Goal: Information Seeking & Learning: Learn about a topic

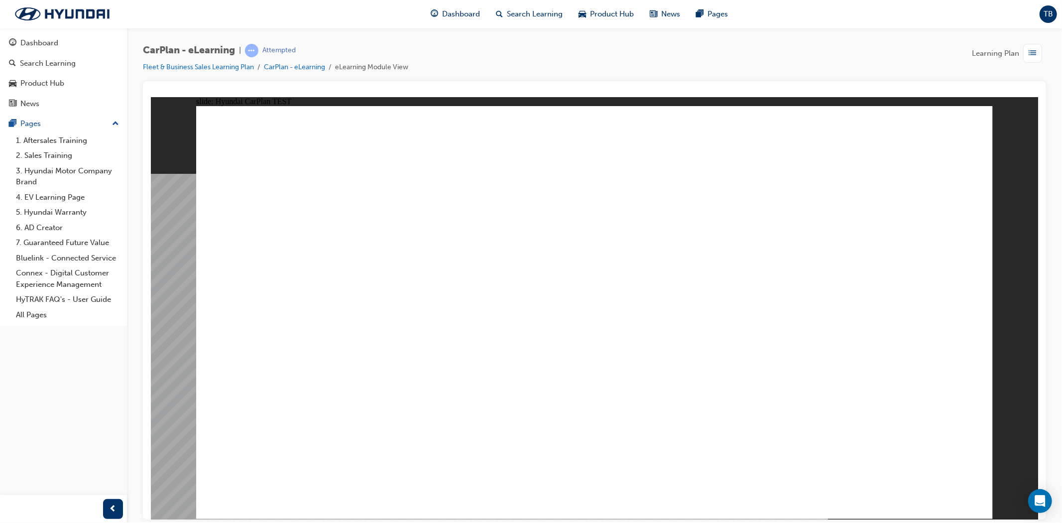
drag, startPoint x: 299, startPoint y: 338, endPoint x: 373, endPoint y: 345, distance: 74.5
drag, startPoint x: 708, startPoint y: 369, endPoint x: 745, endPoint y: 390, distance: 42.4
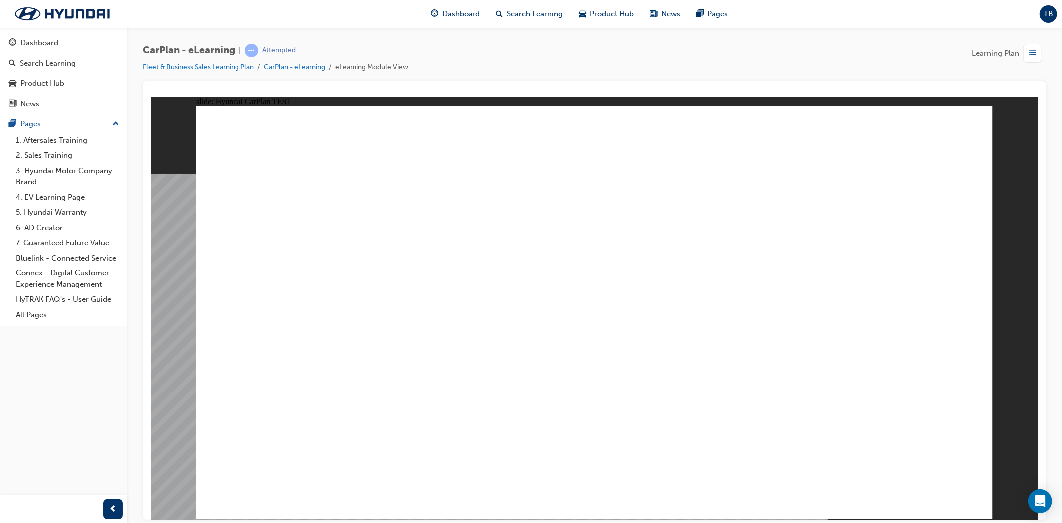
drag, startPoint x: 590, startPoint y: 313, endPoint x: 672, endPoint y: 309, distance: 82.8
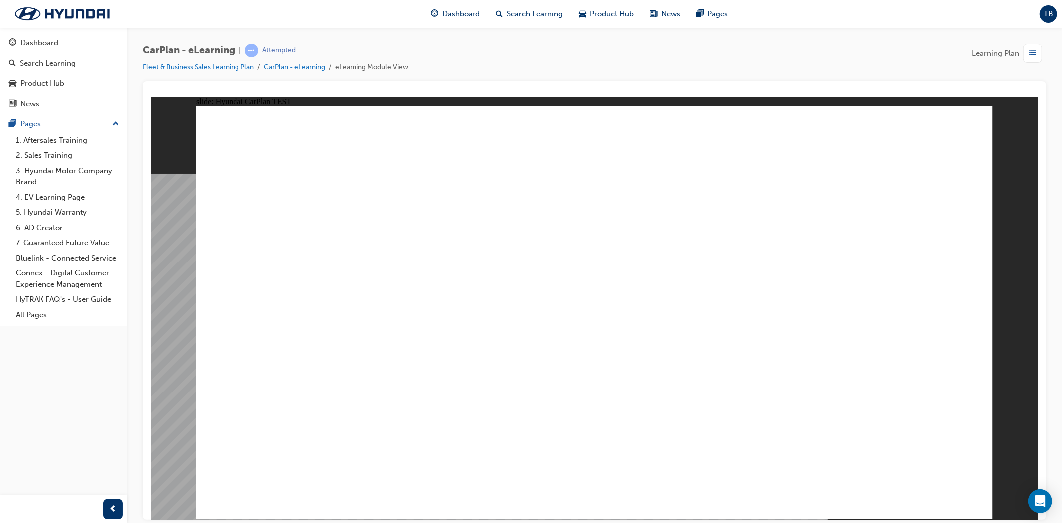
drag, startPoint x: 738, startPoint y: 310, endPoint x: 744, endPoint y: 310, distance: 6.5
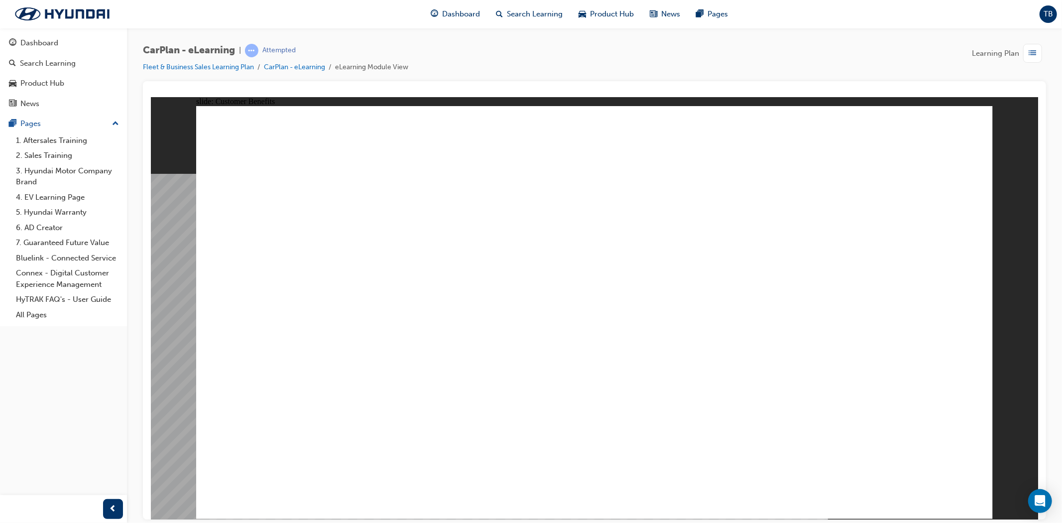
drag, startPoint x: 387, startPoint y: 359, endPoint x: 406, endPoint y: 360, distance: 19.4
drag, startPoint x: 492, startPoint y: 364, endPoint x: 555, endPoint y: 361, distance: 62.8
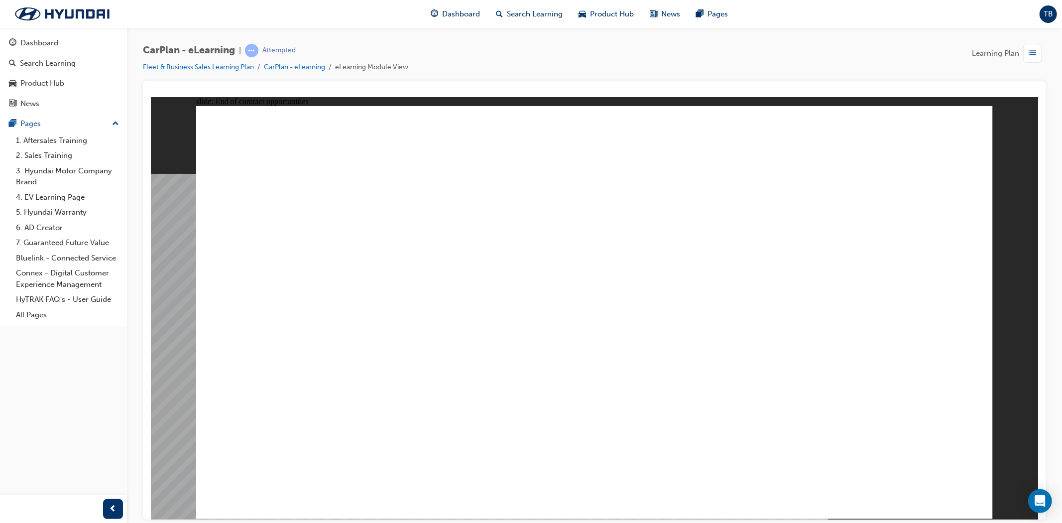
drag, startPoint x: 360, startPoint y: 284, endPoint x: 451, endPoint y: 289, distance: 91.8
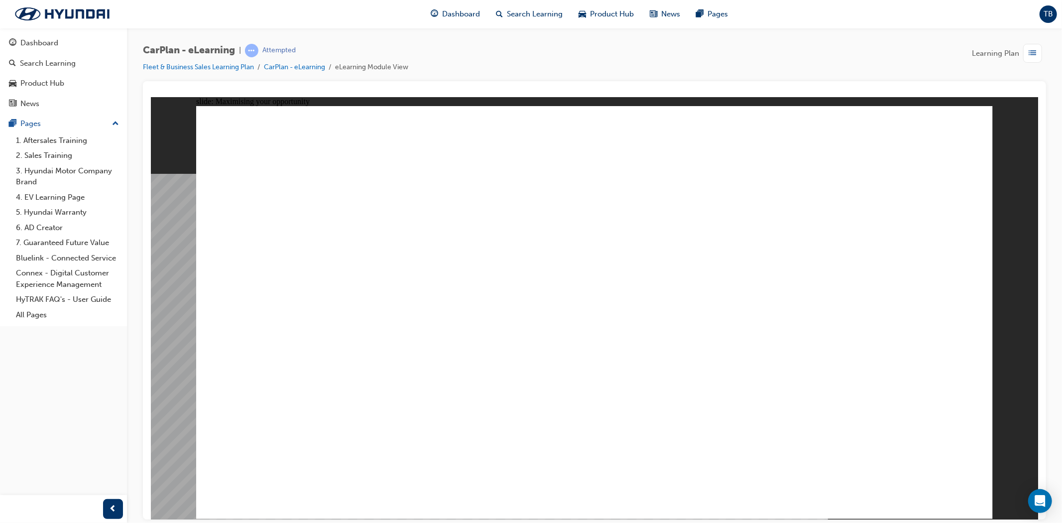
drag, startPoint x: 496, startPoint y: 285, endPoint x: 537, endPoint y: 282, distance: 41.4
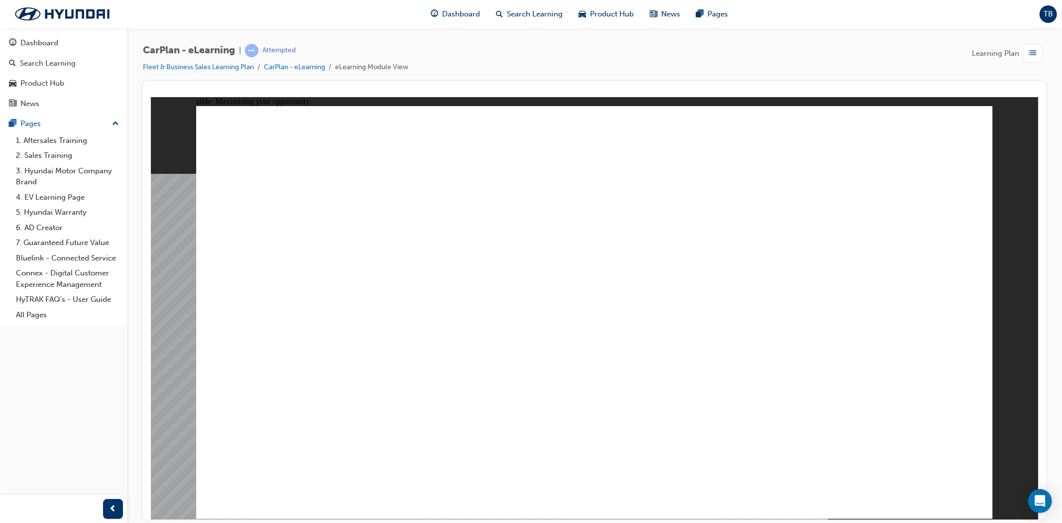
drag, startPoint x: 584, startPoint y: 369, endPoint x: 563, endPoint y: 337, distance: 38.4
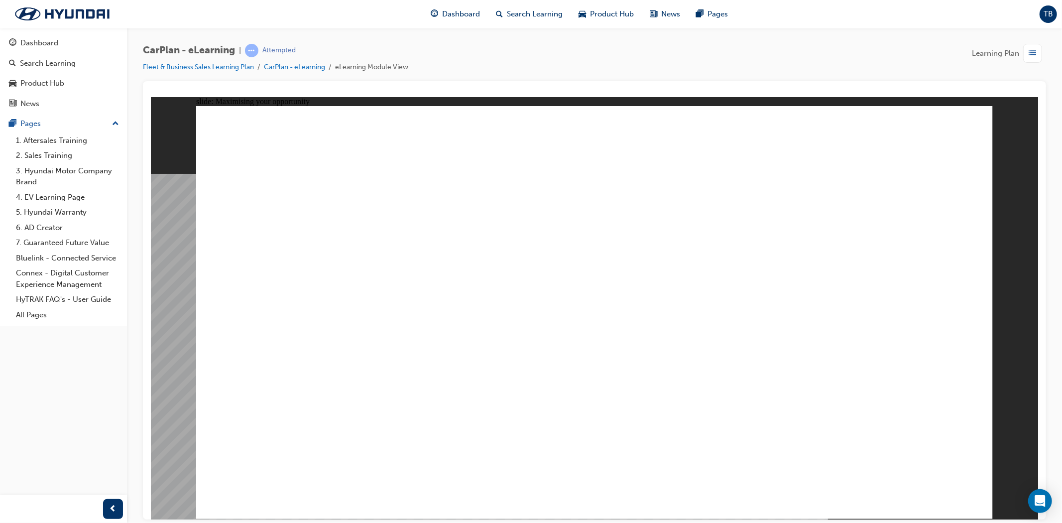
drag, startPoint x: 554, startPoint y: 324, endPoint x: 637, endPoint y: 303, distance: 85.1
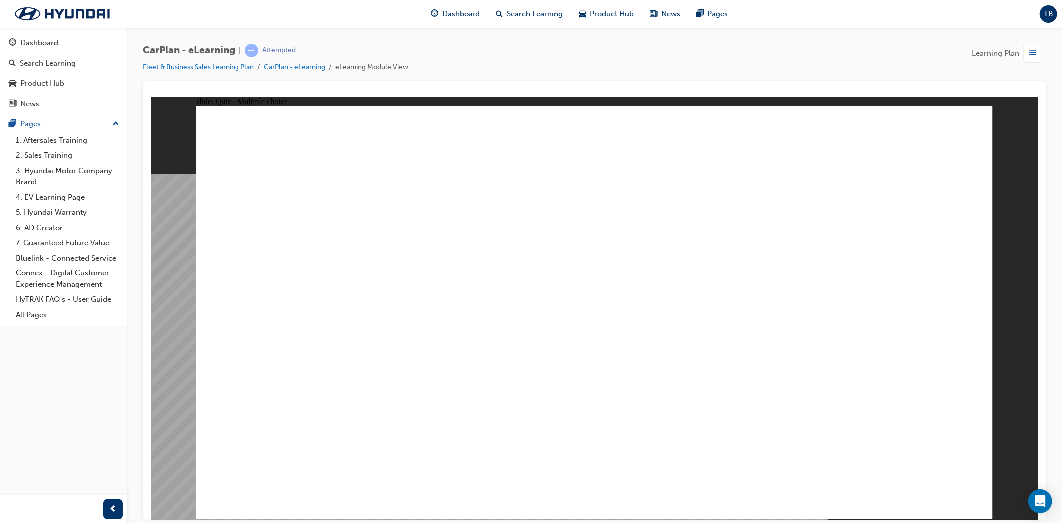
checkbox input "true"
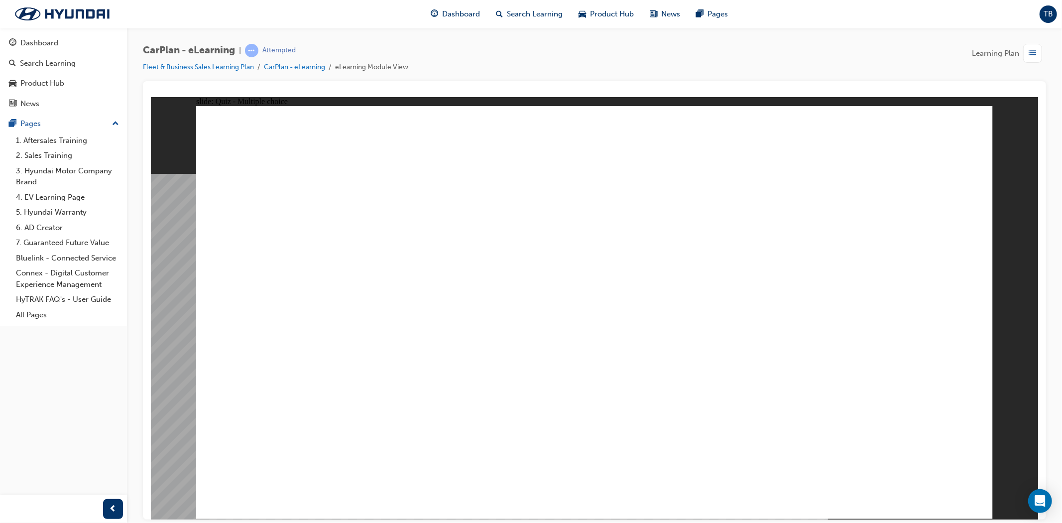
checkbox input "true"
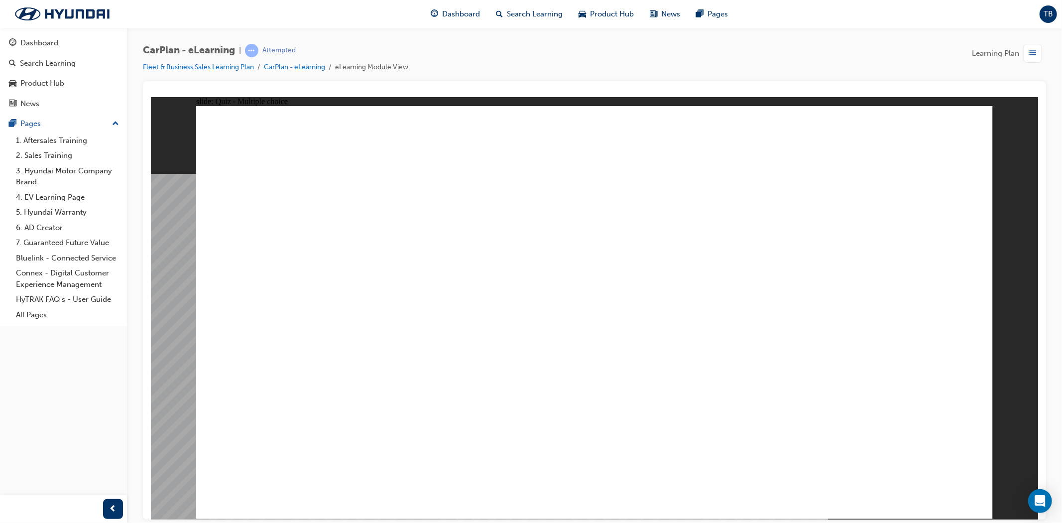
checkbox input "true"
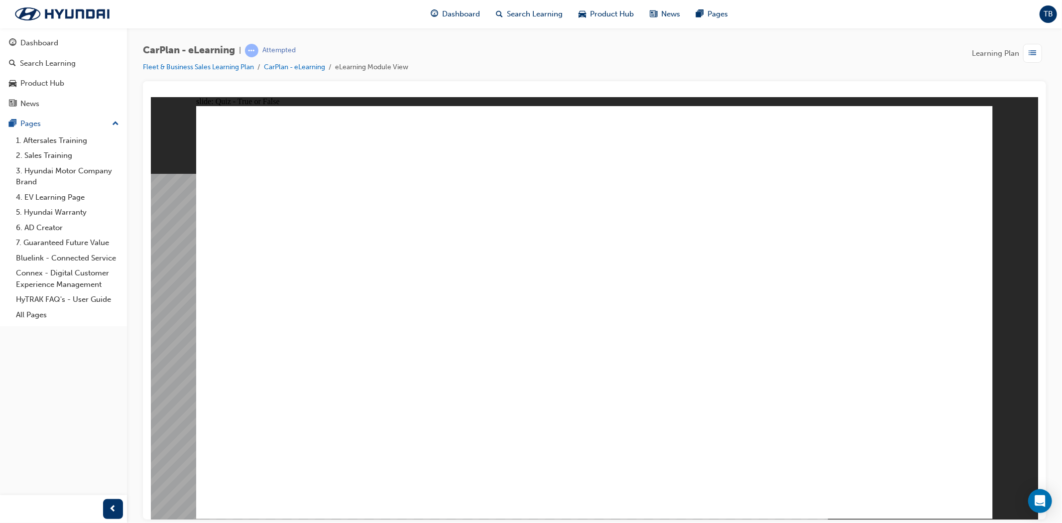
radio input "true"
checkbox input "true"
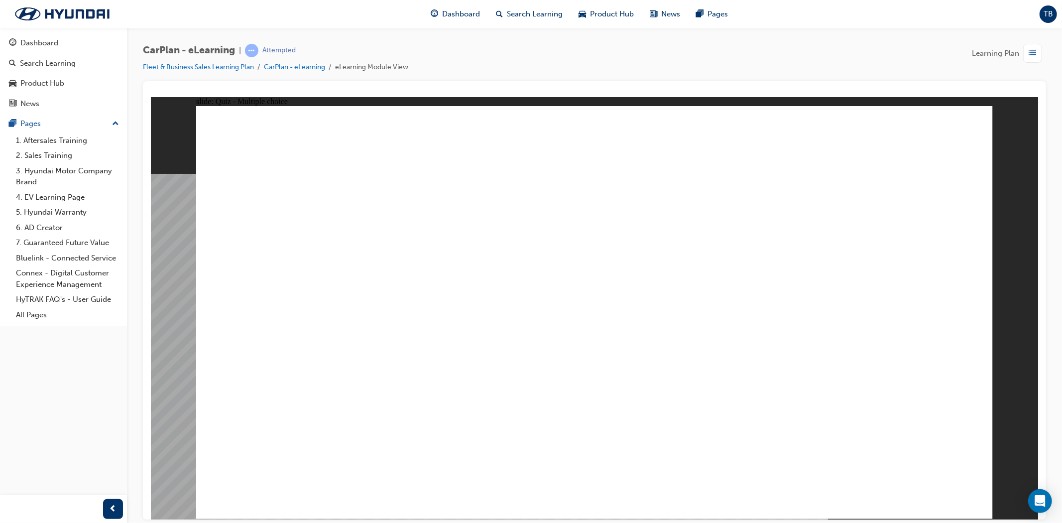
checkbox input "true"
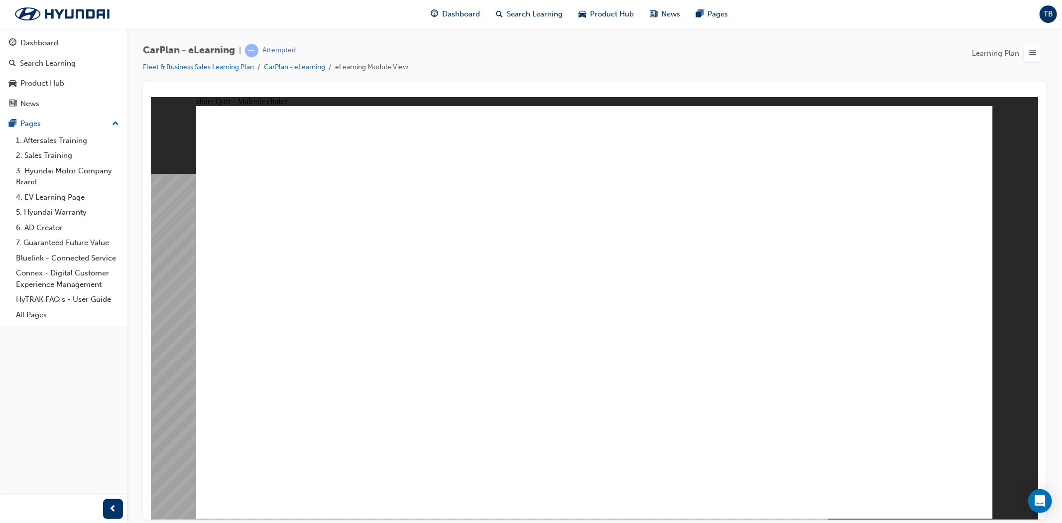
checkbox input "true"
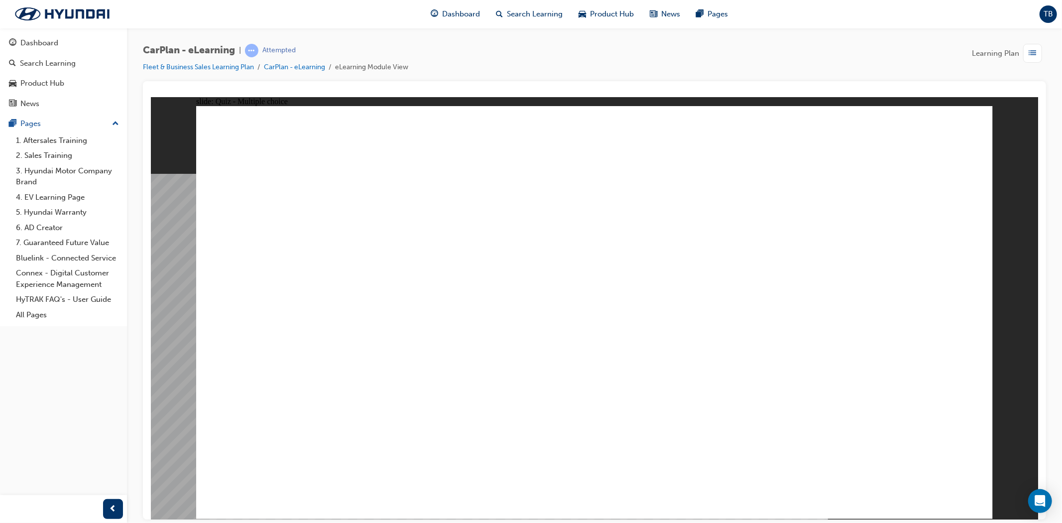
click at [1028, 57] on div "button" at bounding box center [1032, 53] width 19 height 19
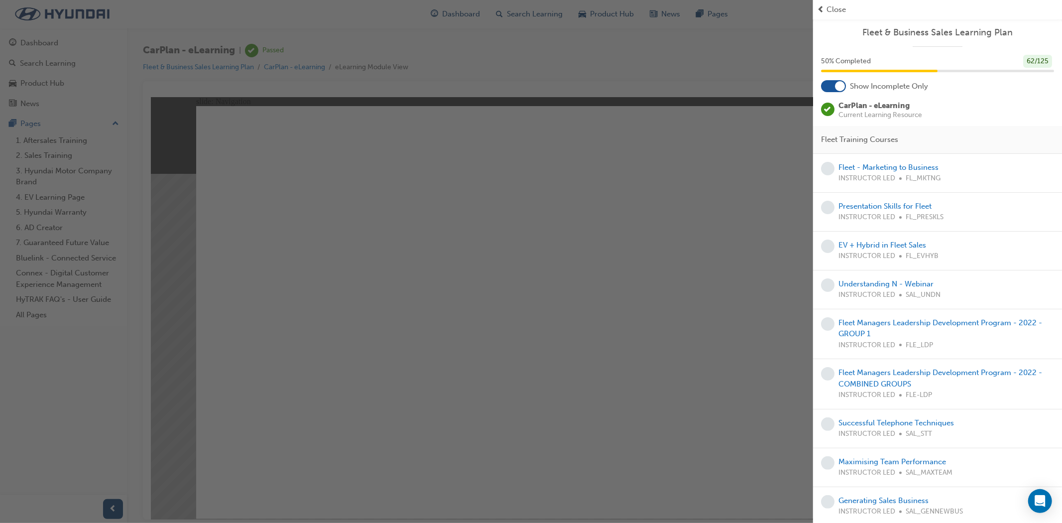
click at [303, 387] on div "button" at bounding box center [406, 261] width 813 height 523
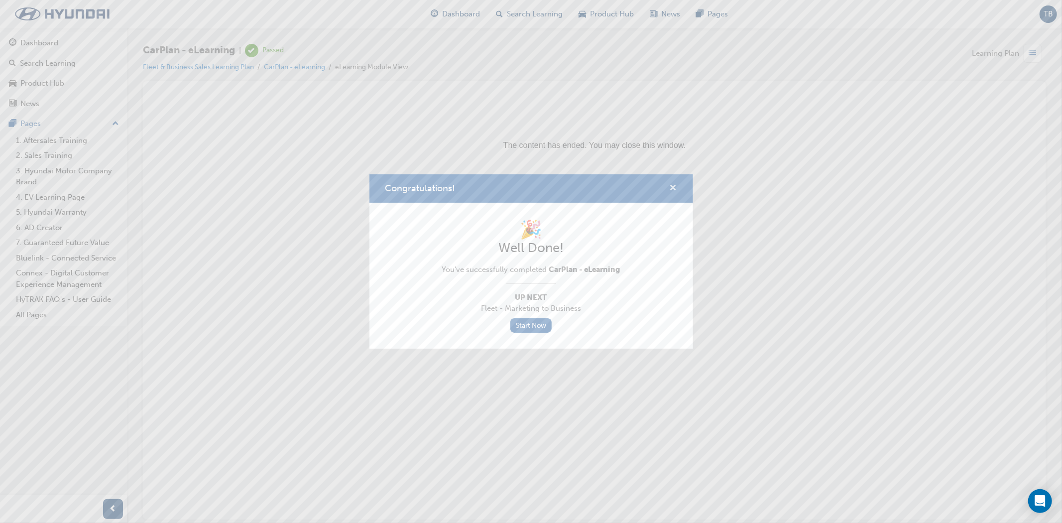
click at [670, 187] on span "cross-icon" at bounding box center [673, 188] width 7 height 9
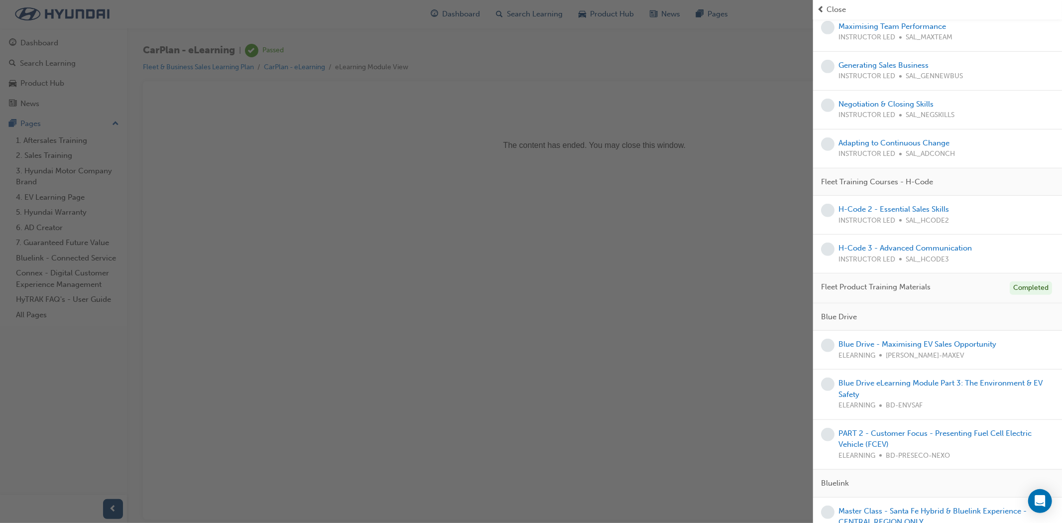
scroll to position [442, 0]
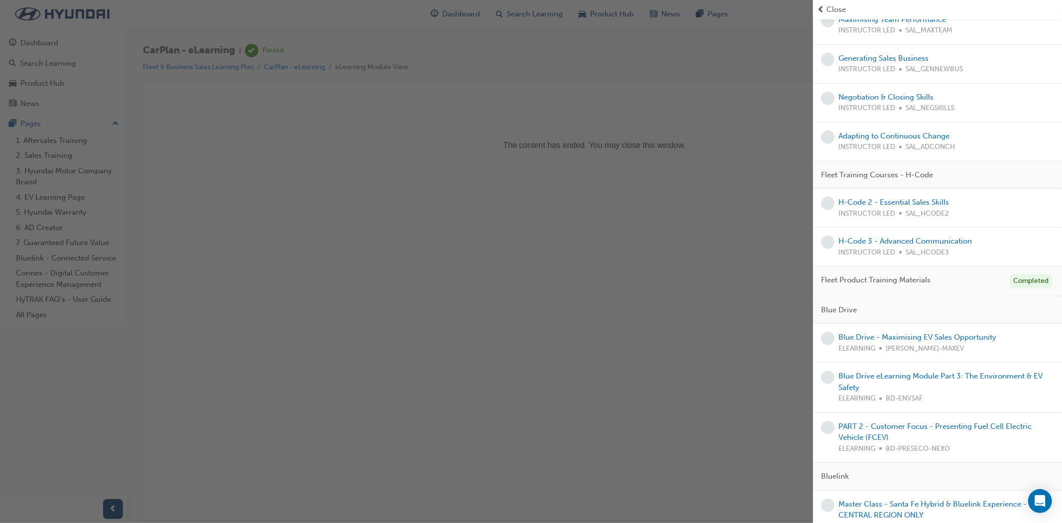
click at [913, 177] on span "Fleet Training Courses - H-Code" at bounding box center [877, 174] width 112 height 11
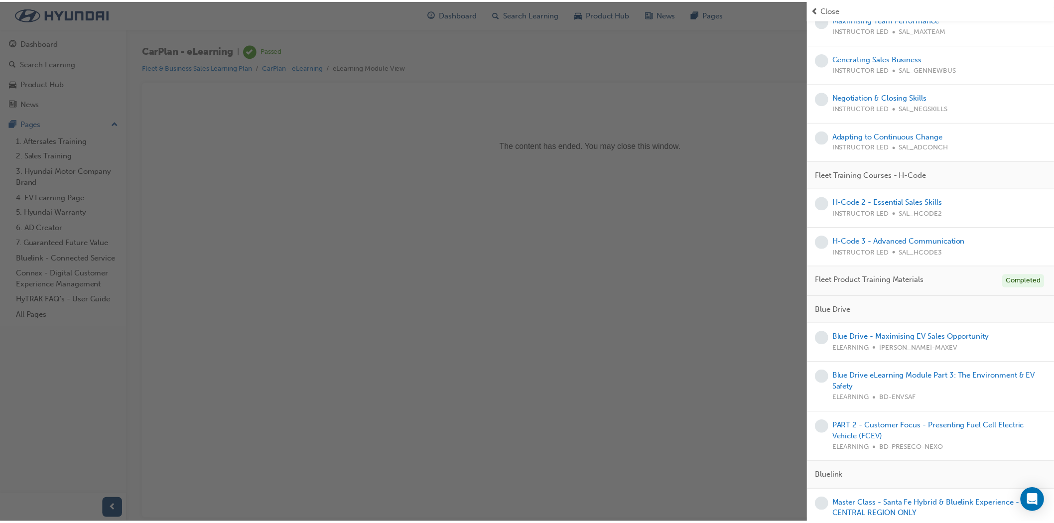
scroll to position [498, 0]
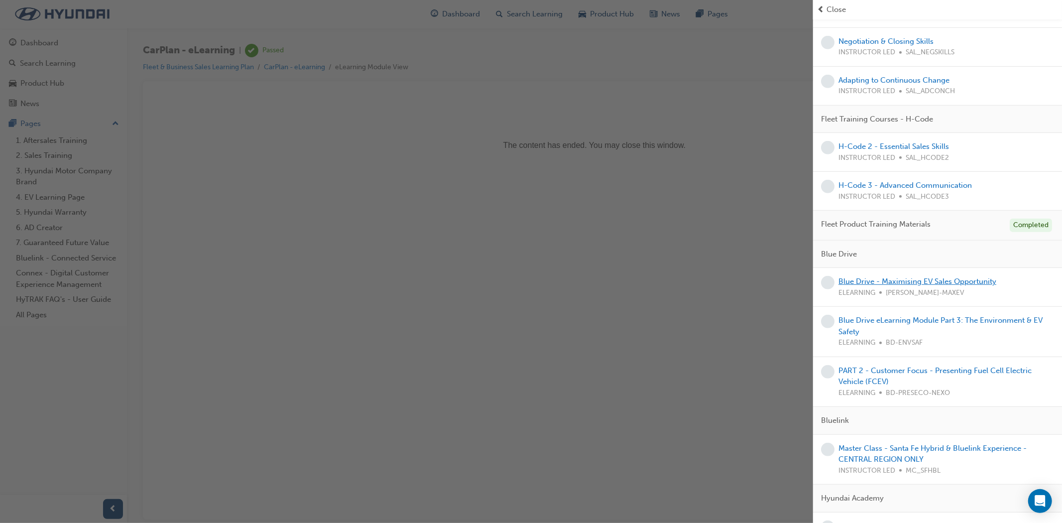
click at [905, 281] on link "Blue Drive - Maximising EV Sales Opportunity" at bounding box center [918, 281] width 158 height 9
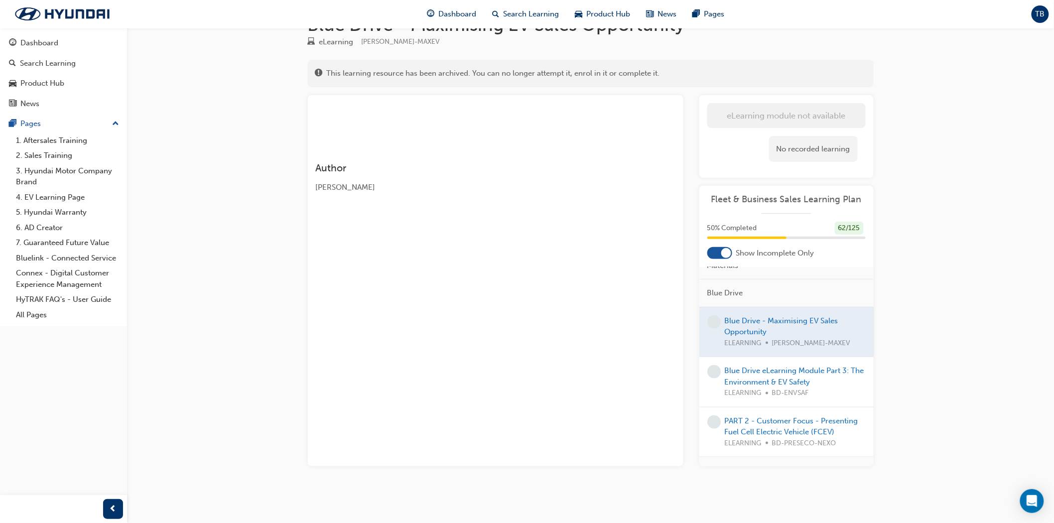
scroll to position [664, 0]
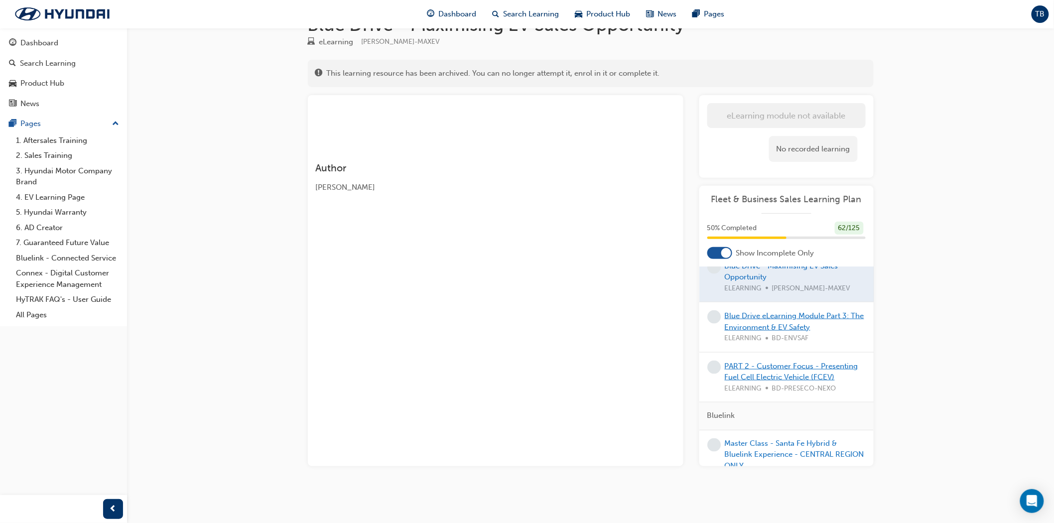
click at [775, 332] on link "Blue Drive eLearning Module Part 3: The Environment & EV Safety" at bounding box center [794, 321] width 139 height 20
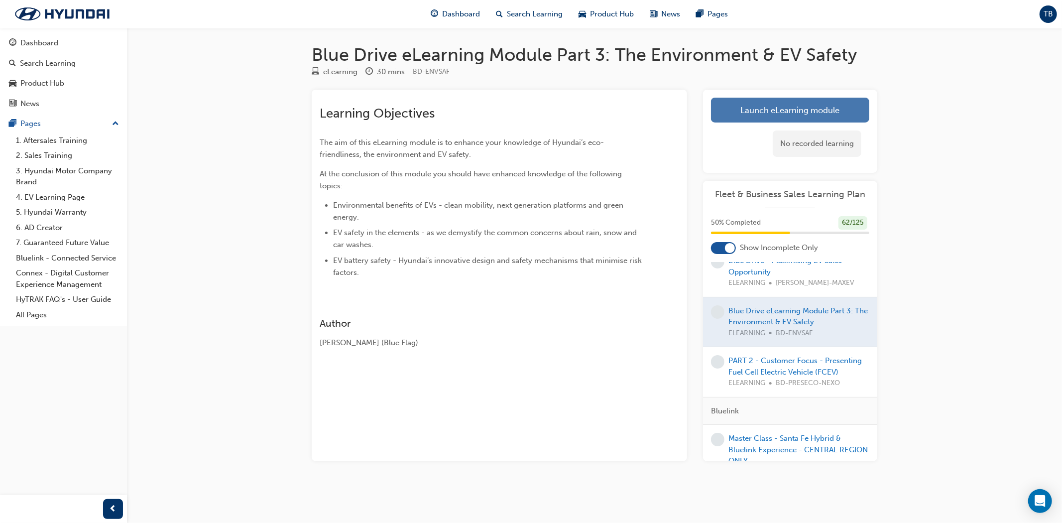
click at [813, 105] on link "Launch eLearning module" at bounding box center [790, 110] width 158 height 25
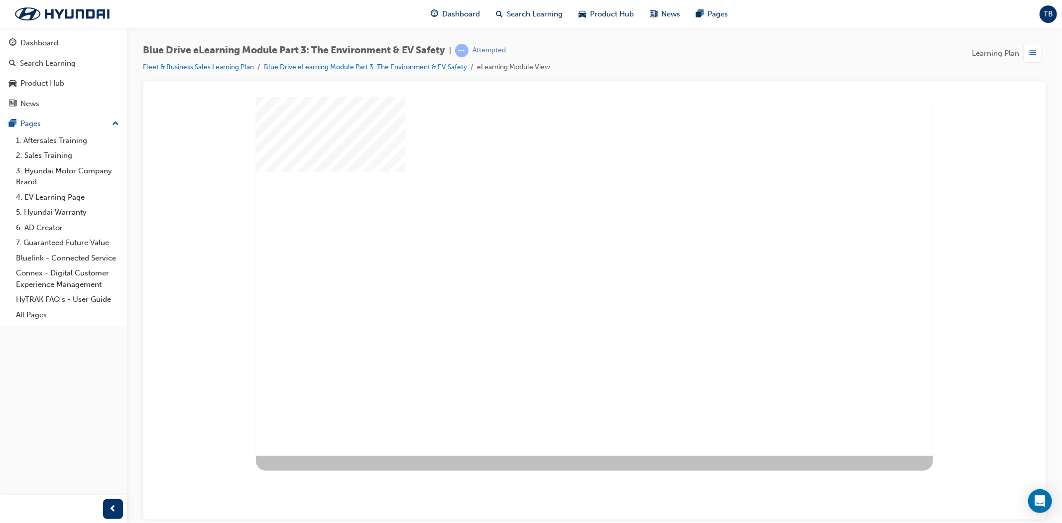
click at [565, 247] on div "play" at bounding box center [565, 247] width 0 height 0
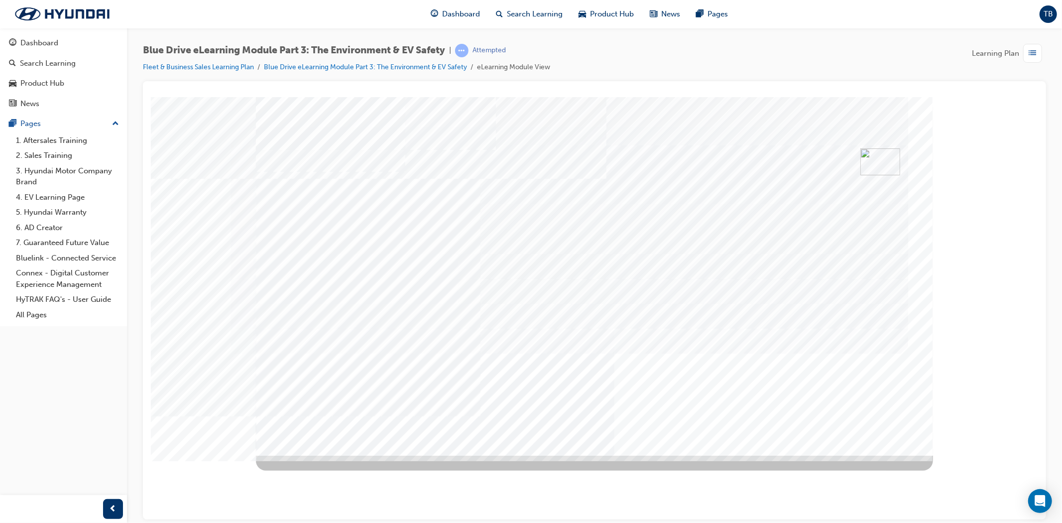
drag, startPoint x: 336, startPoint y: 375, endPoint x: 494, endPoint y: 396, distance: 159.3
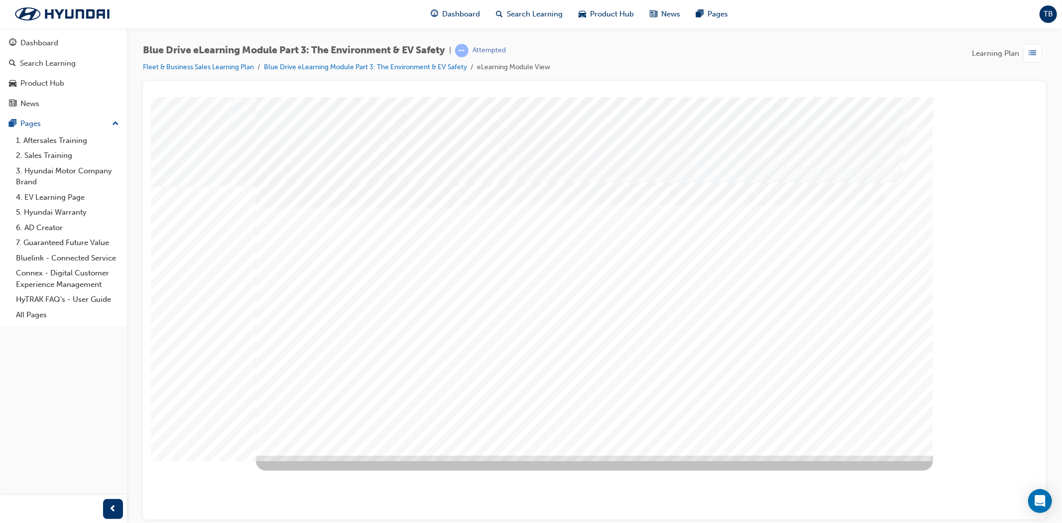
drag, startPoint x: 559, startPoint y: 400, endPoint x: 600, endPoint y: 388, distance: 42.5
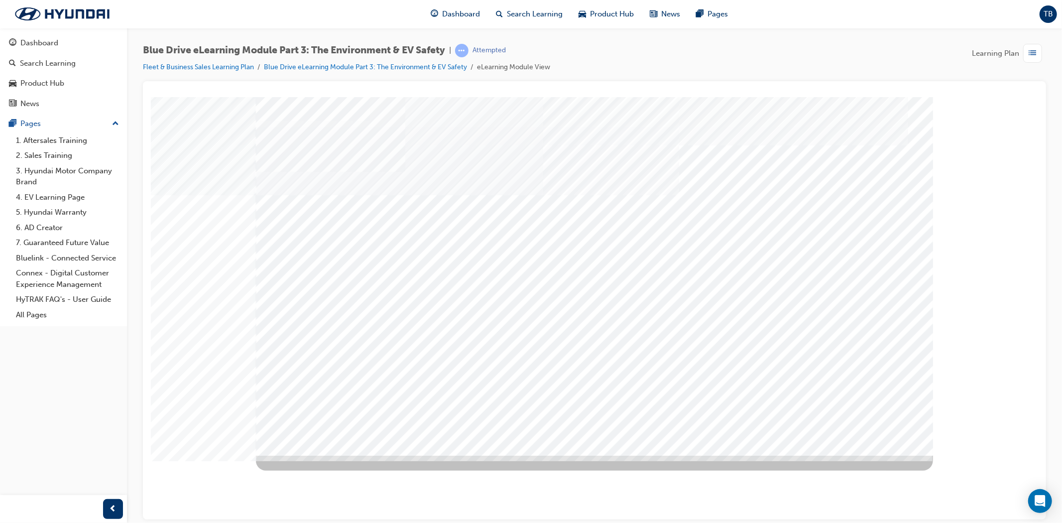
drag, startPoint x: 689, startPoint y: 382, endPoint x: 694, endPoint y: 382, distance: 5.0
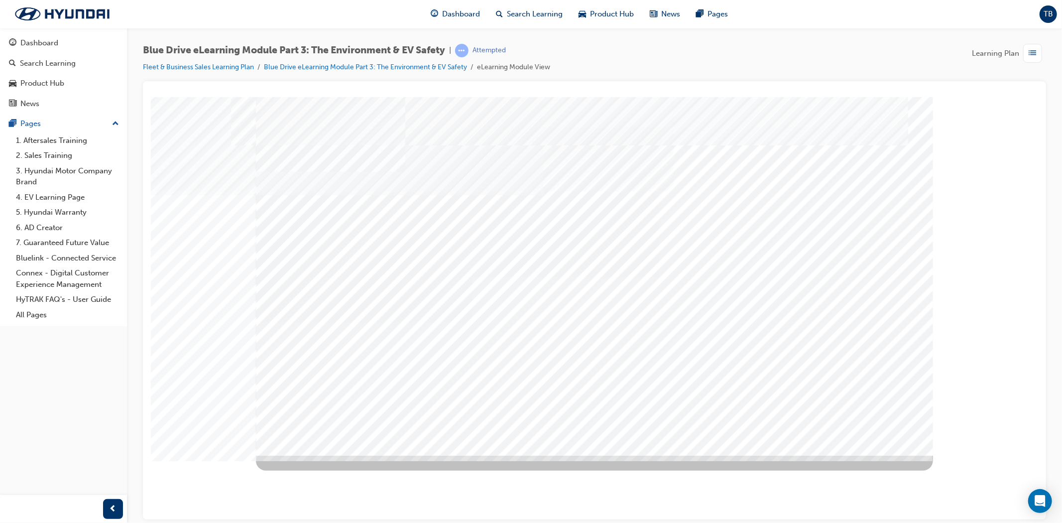
drag, startPoint x: 659, startPoint y: 381, endPoint x: 759, endPoint y: 388, distance: 100.3
drag, startPoint x: 583, startPoint y: 372, endPoint x: 664, endPoint y: 367, distance: 81.3
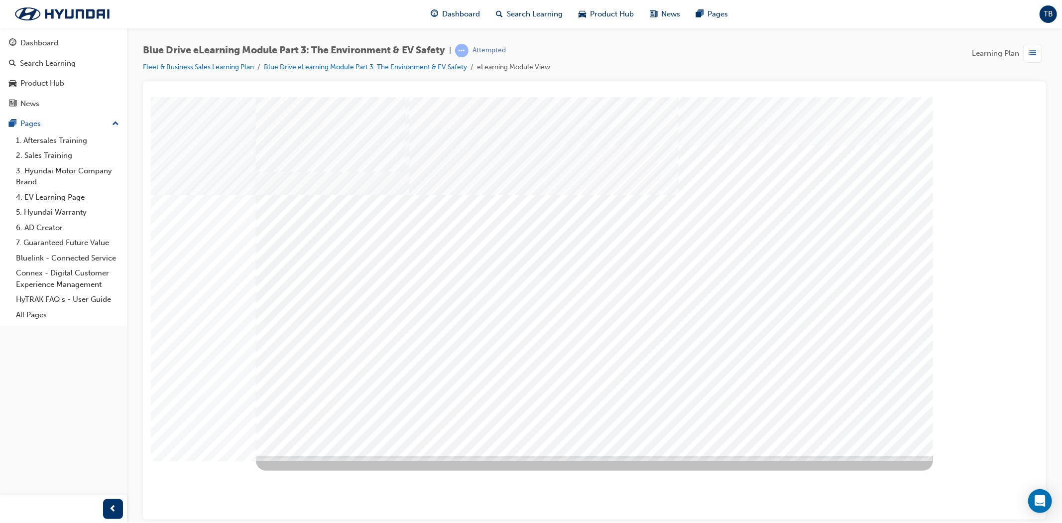
drag, startPoint x: 708, startPoint y: 368, endPoint x: 819, endPoint y: 364, distance: 111.6
drag, startPoint x: 822, startPoint y: 366, endPoint x: 876, endPoint y: 413, distance: 71.6
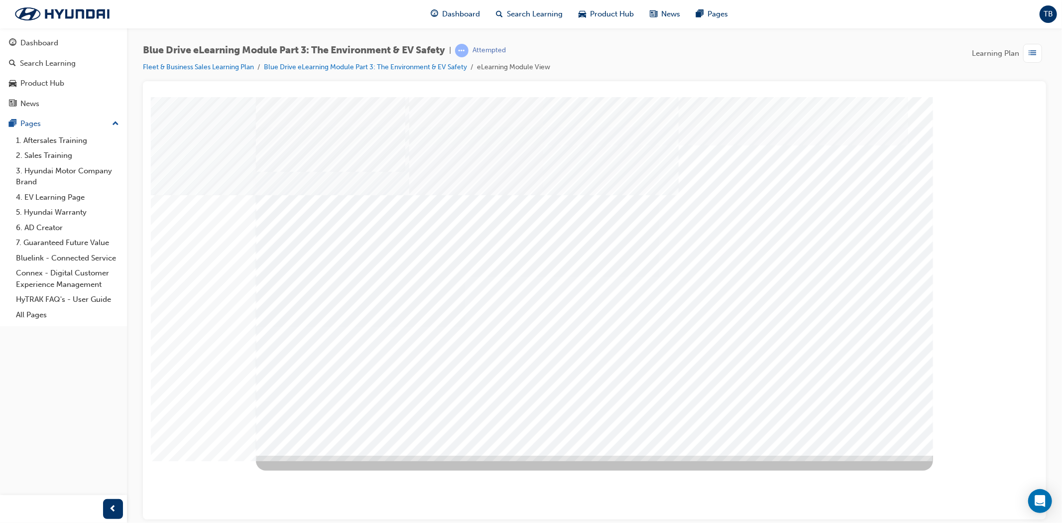
drag, startPoint x: 448, startPoint y: 334, endPoint x: 601, endPoint y: 357, distance: 154.7
drag, startPoint x: 636, startPoint y: 368, endPoint x: 664, endPoint y: 367, distance: 28.4
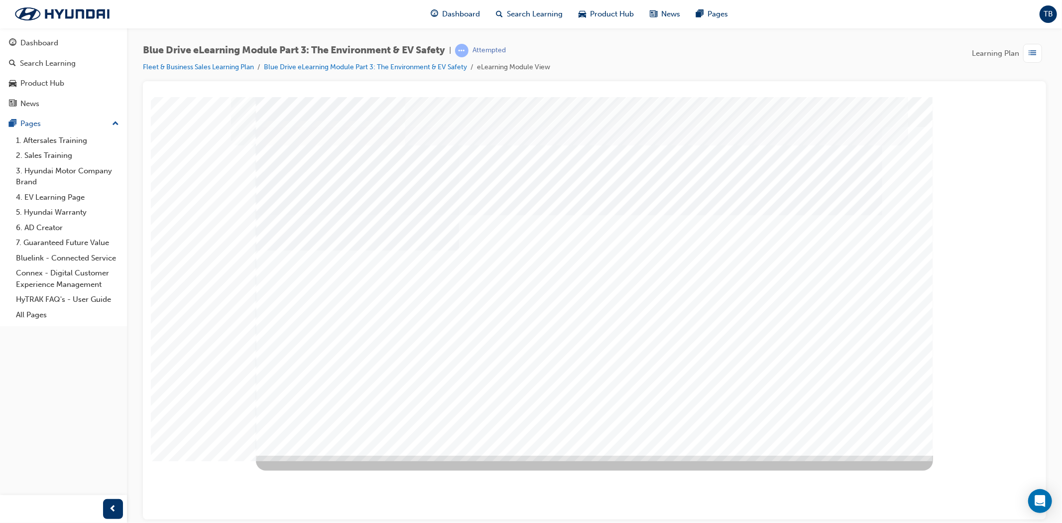
drag, startPoint x: 765, startPoint y: 363, endPoint x: 793, endPoint y: 382, distance: 34.0
click at [453, 455] on div "Image" at bounding box center [353, 509] width 197 height 108
click at [836, 360] on html at bounding box center [733, 255] width 349 height 209
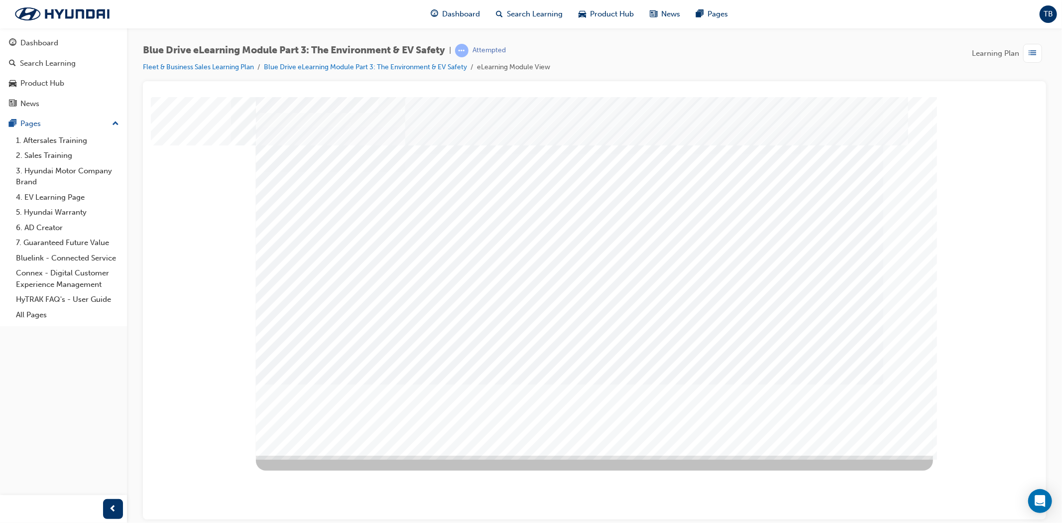
drag, startPoint x: 679, startPoint y: 385, endPoint x: 737, endPoint y: 376, distance: 58.9
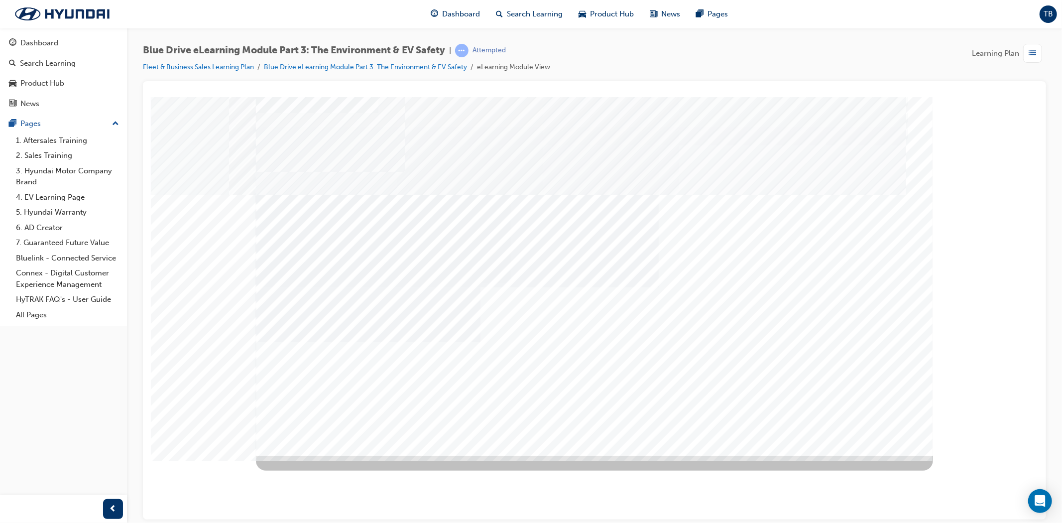
click at [848, 418] on div "multistate" at bounding box center [593, 276] width 677 height 359
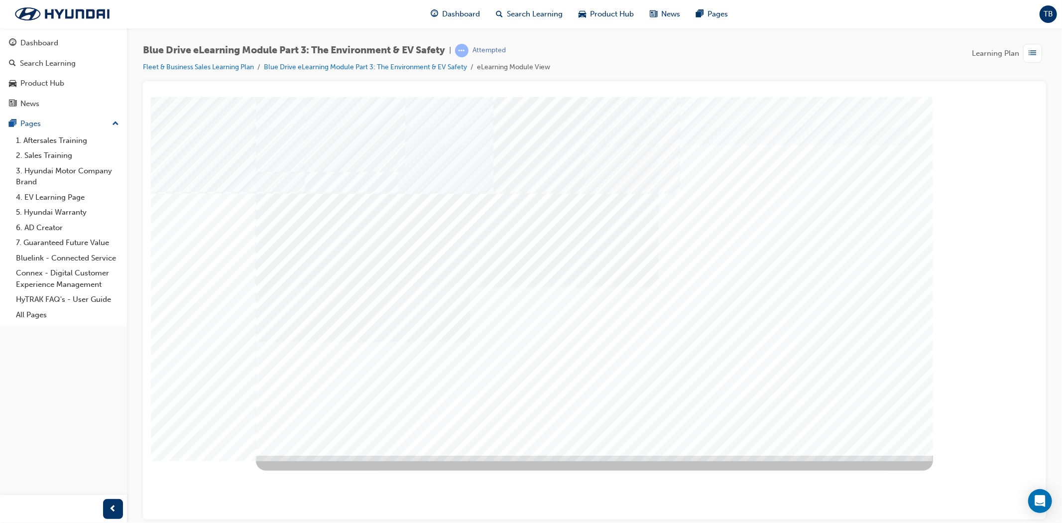
drag, startPoint x: 613, startPoint y: 375, endPoint x: 627, endPoint y: 377, distance: 13.7
drag, startPoint x: 712, startPoint y: 383, endPoint x: 720, endPoint y: 379, distance: 8.2
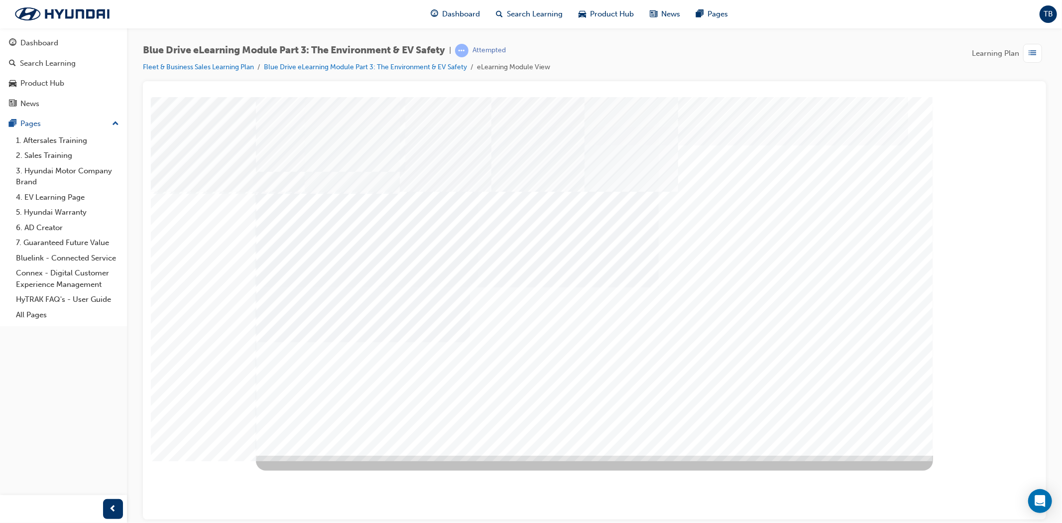
drag, startPoint x: 795, startPoint y: 373, endPoint x: 808, endPoint y: 373, distance: 13.0
drag, startPoint x: 543, startPoint y: 379, endPoint x: 560, endPoint y: 340, distance: 42.4
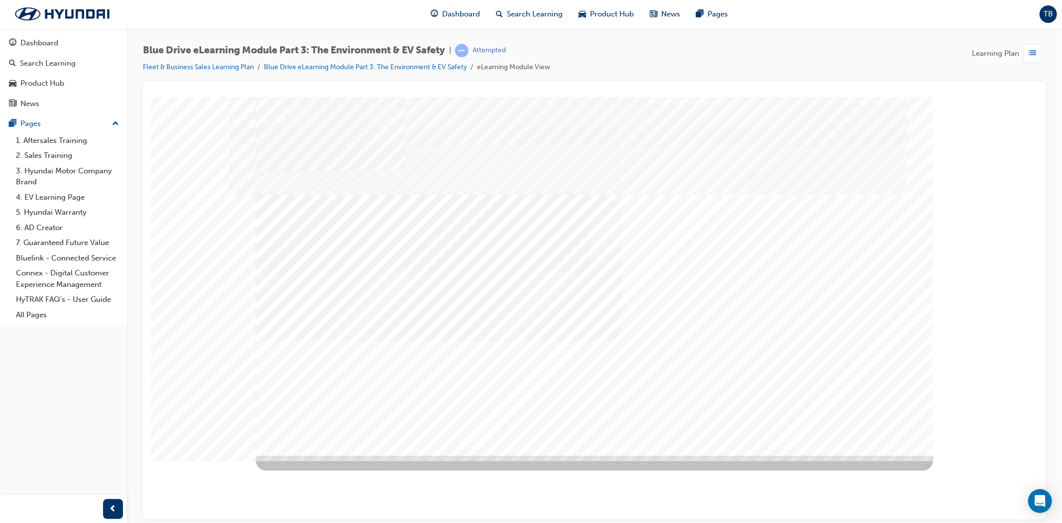
drag, startPoint x: 596, startPoint y: 288, endPoint x: 663, endPoint y: 262, distance: 72.2
drag, startPoint x: 808, startPoint y: 300, endPoint x: 825, endPoint y: 325, distance: 30.1
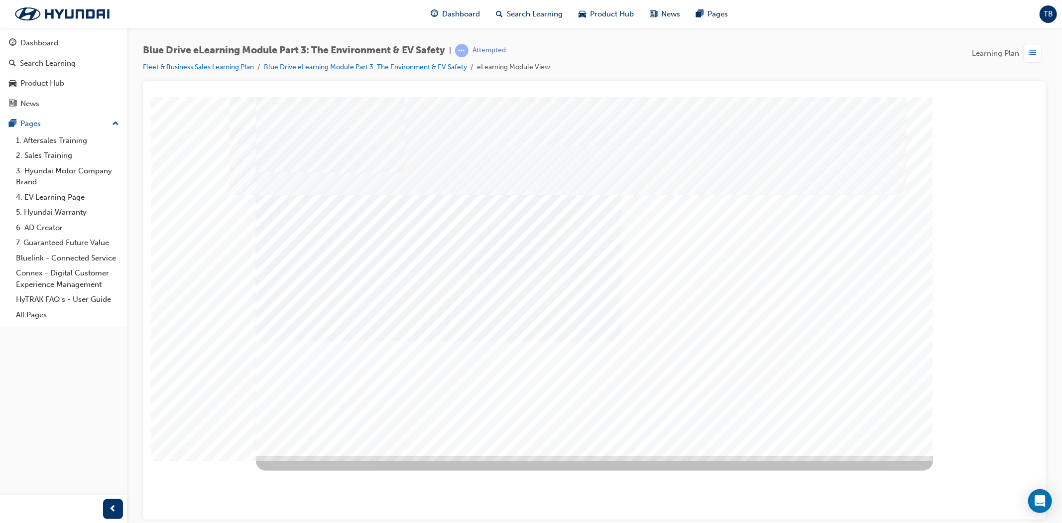
drag, startPoint x: 537, startPoint y: 372, endPoint x: 591, endPoint y: 379, distance: 54.2
drag, startPoint x: 612, startPoint y: 335, endPoint x: 624, endPoint y: 332, distance: 12.8
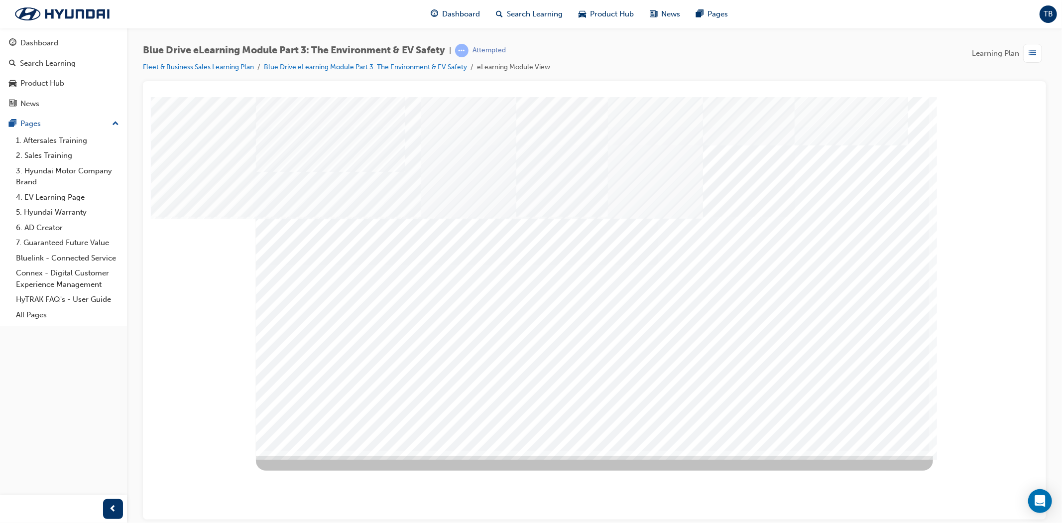
drag, startPoint x: 495, startPoint y: 349, endPoint x: 549, endPoint y: 345, distance: 53.4
drag, startPoint x: 599, startPoint y: 343, endPoint x: 647, endPoint y: 348, distance: 48.6
drag, startPoint x: 695, startPoint y: 349, endPoint x: 721, endPoint y: 355, distance: 26.1
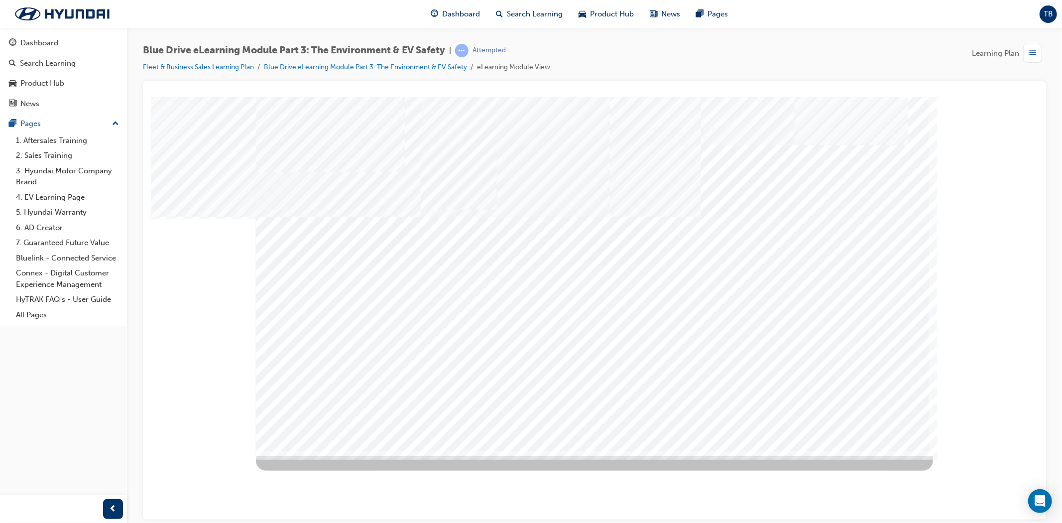
click at [699, 348] on div "multistate" at bounding box center [593, 276] width 677 height 359
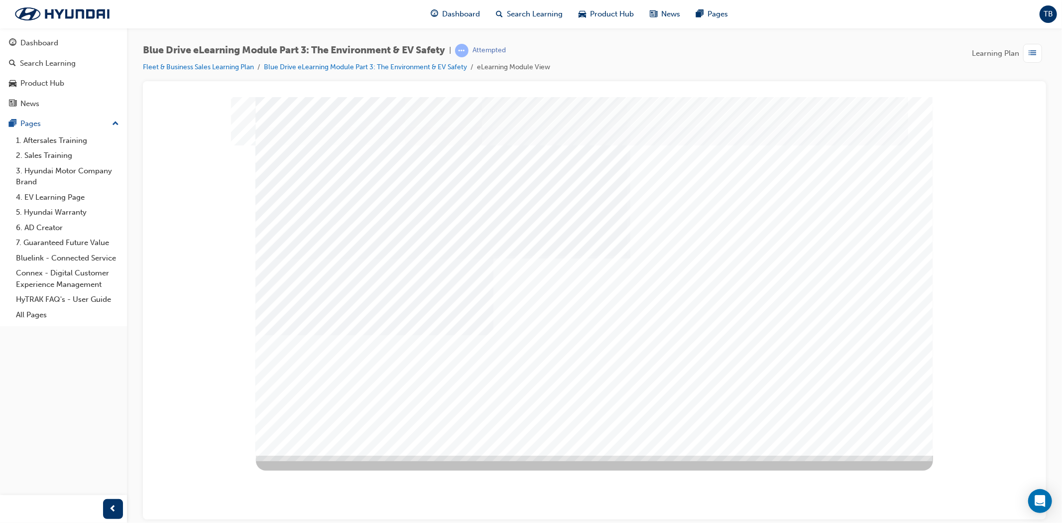
drag, startPoint x: 777, startPoint y: 213, endPoint x: 828, endPoint y: 205, distance: 51.9
drag, startPoint x: 849, startPoint y: 200, endPoint x: 871, endPoint y: 231, distance: 37.7
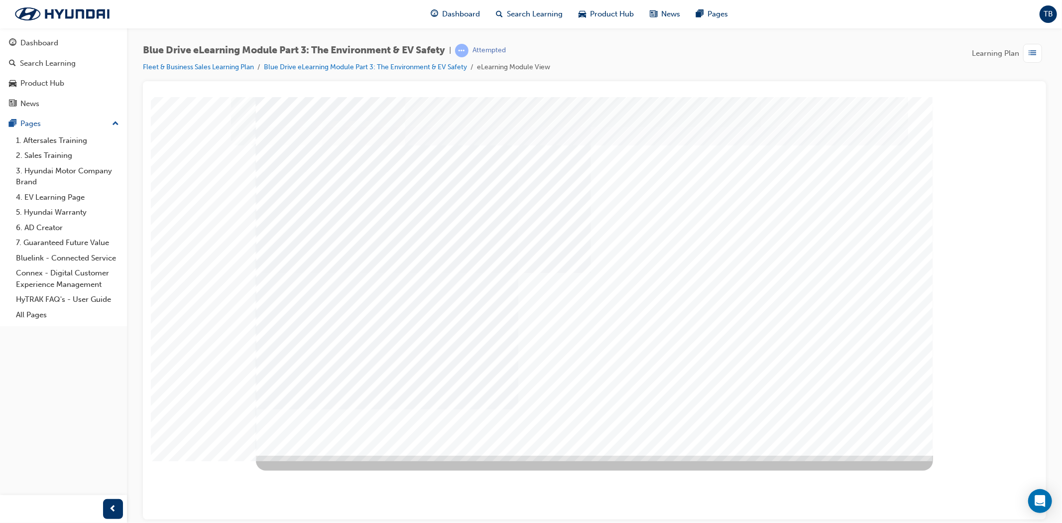
drag, startPoint x: 721, startPoint y: 246, endPoint x: 734, endPoint y: 253, distance: 14.9
drag, startPoint x: 883, startPoint y: 422, endPoint x: 877, endPoint y: 418, distance: 6.8
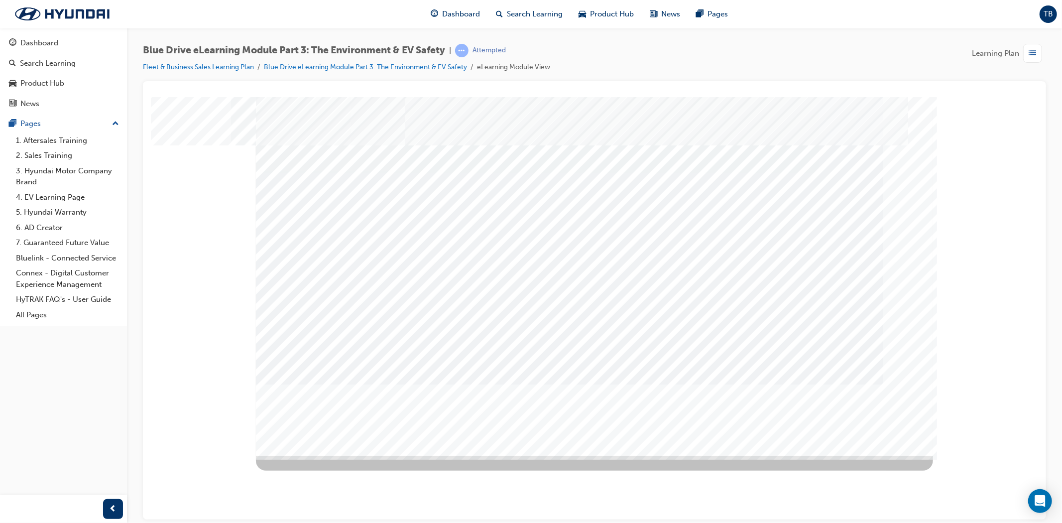
click at [644, 173] on div at bounding box center [738, 177] width 334 height 15
checkbox input "true"
click at [658, 187] on div at bounding box center [738, 192] width 334 height 15
checkbox input "true"
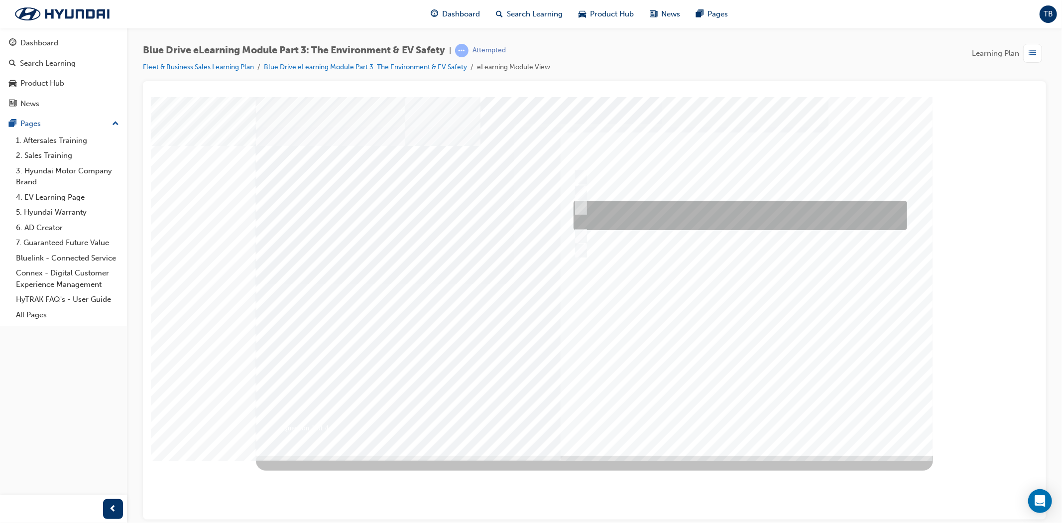
click at [654, 210] on div at bounding box center [738, 215] width 334 height 29
checkbox input "true"
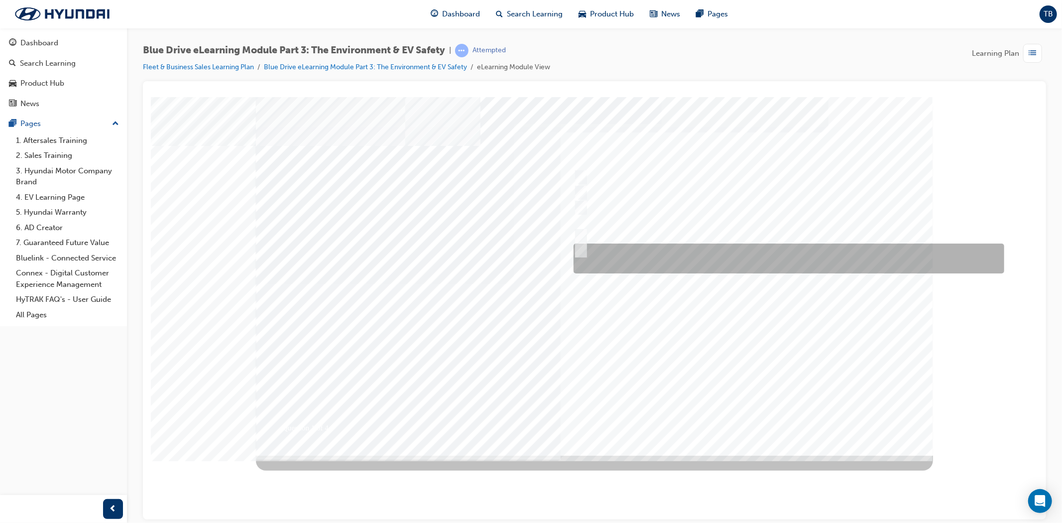
click at [644, 257] on div at bounding box center [786, 259] width 431 height 30
checkbox input "true"
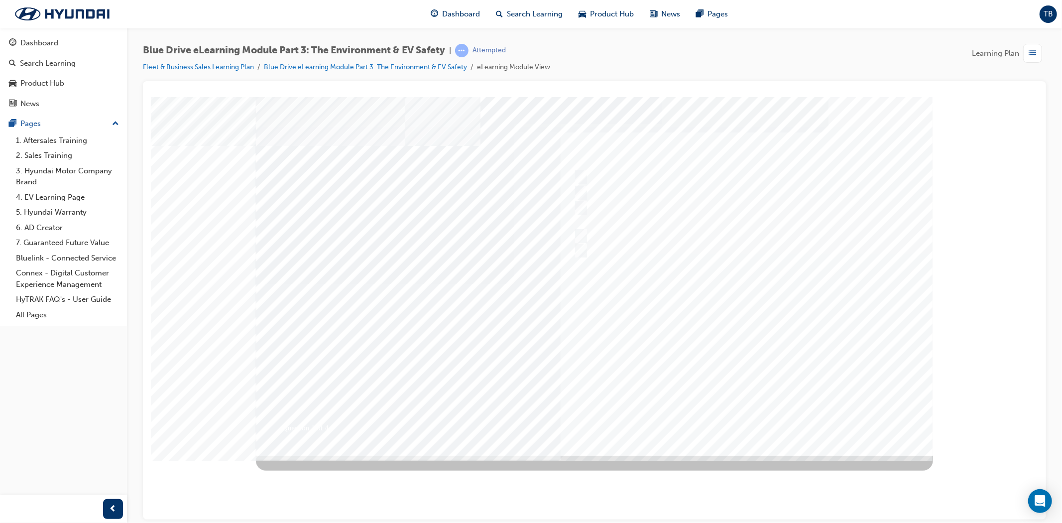
click at [708, 371] on div at bounding box center [593, 276] width 677 height 359
click at [652, 221] on div at bounding box center [736, 223] width 331 height 15
radio input "true"
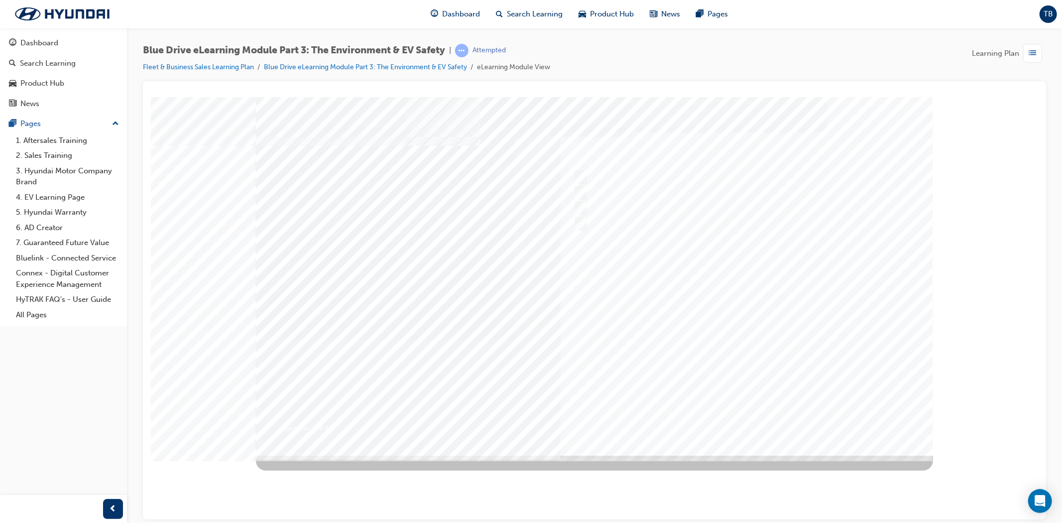
click at [754, 379] on div at bounding box center [593, 276] width 677 height 359
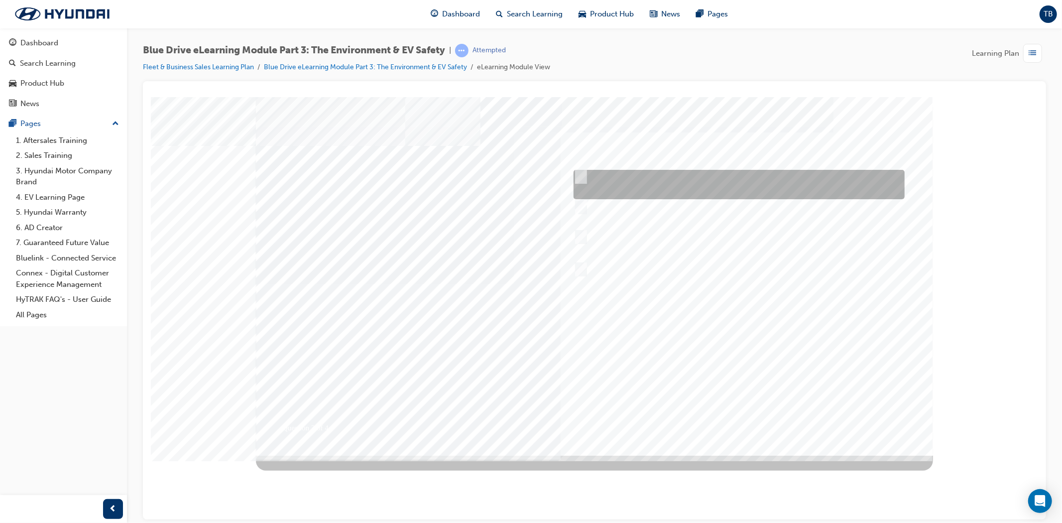
click at [700, 184] on div at bounding box center [736, 184] width 331 height 29
checkbox input "true"
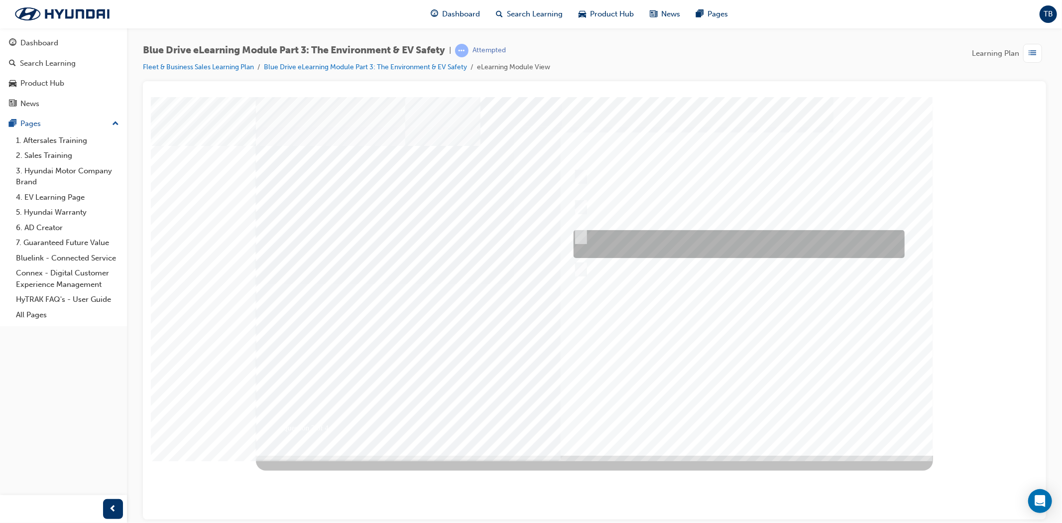
click at [705, 246] on div at bounding box center [736, 244] width 331 height 28
checkbox input "true"
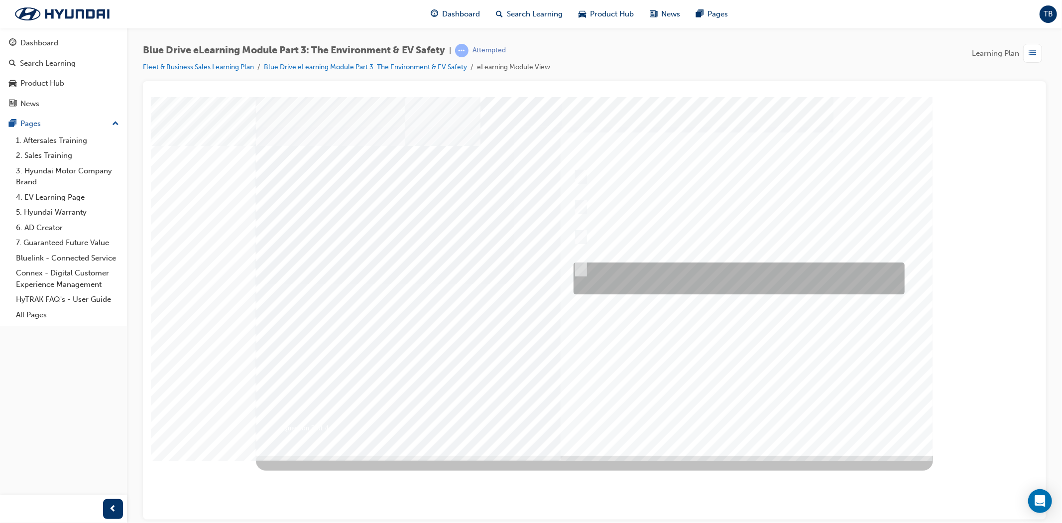
click at [717, 278] on div at bounding box center [736, 278] width 331 height 32
checkbox input "true"
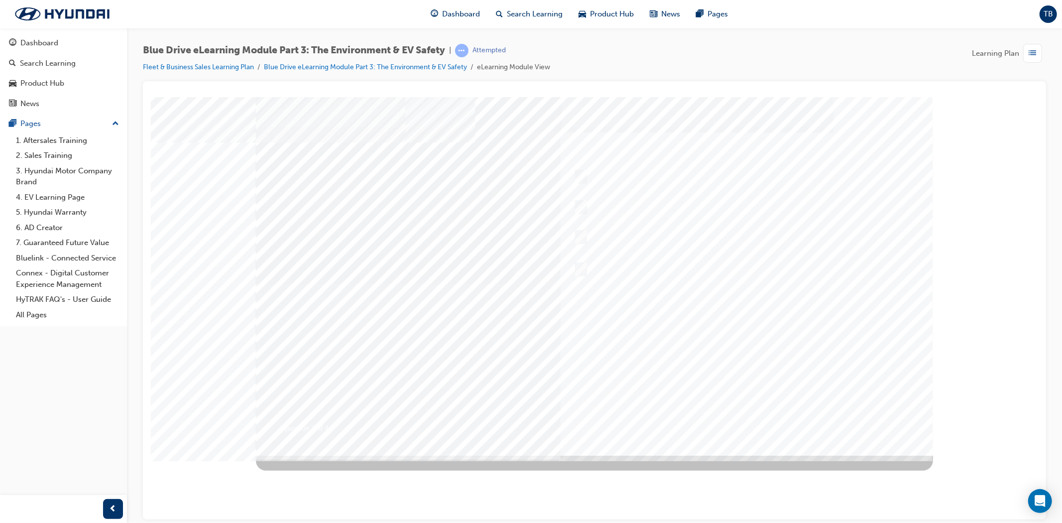
click at [718, 377] on div at bounding box center [593, 276] width 677 height 359
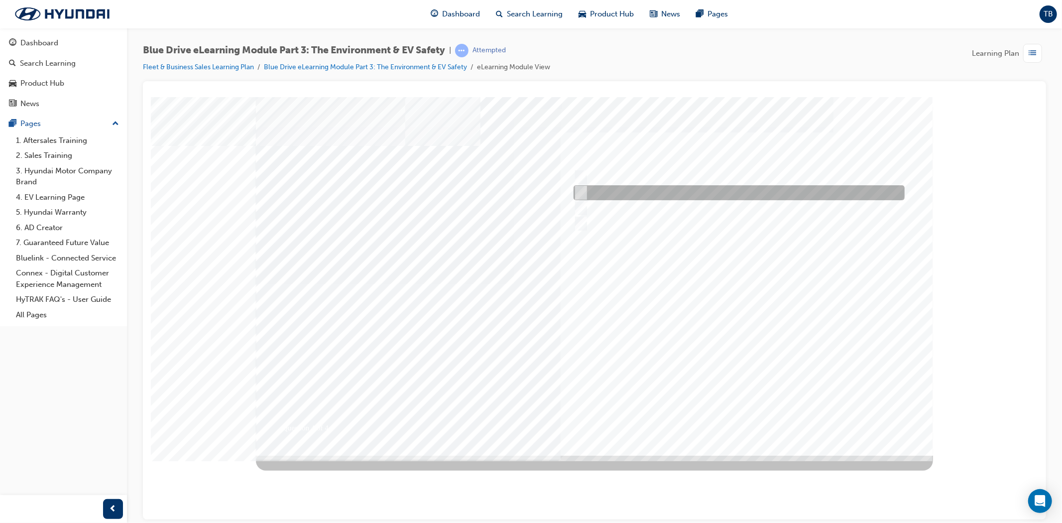
click at [674, 190] on div at bounding box center [736, 192] width 331 height 15
radio input "true"
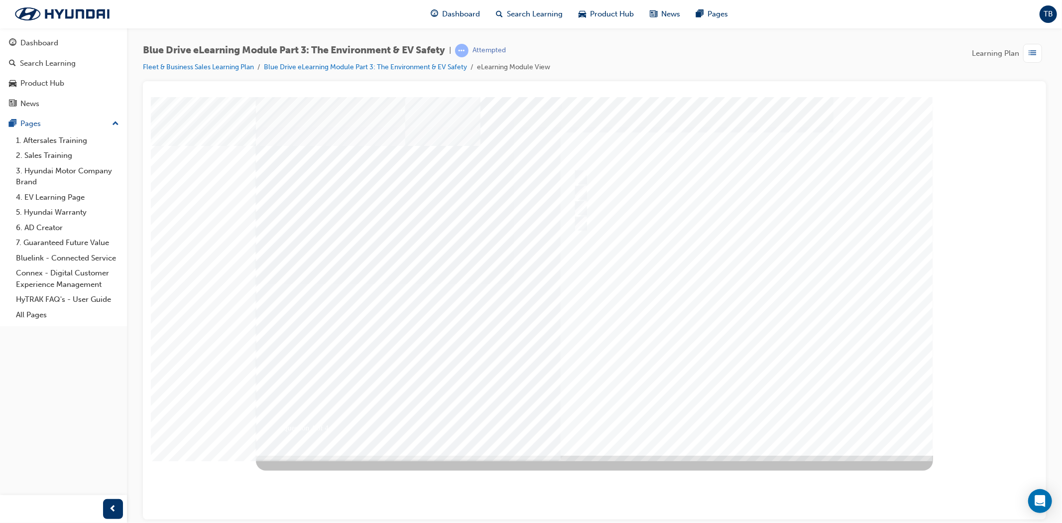
click at [675, 328] on div at bounding box center [593, 276] width 677 height 359
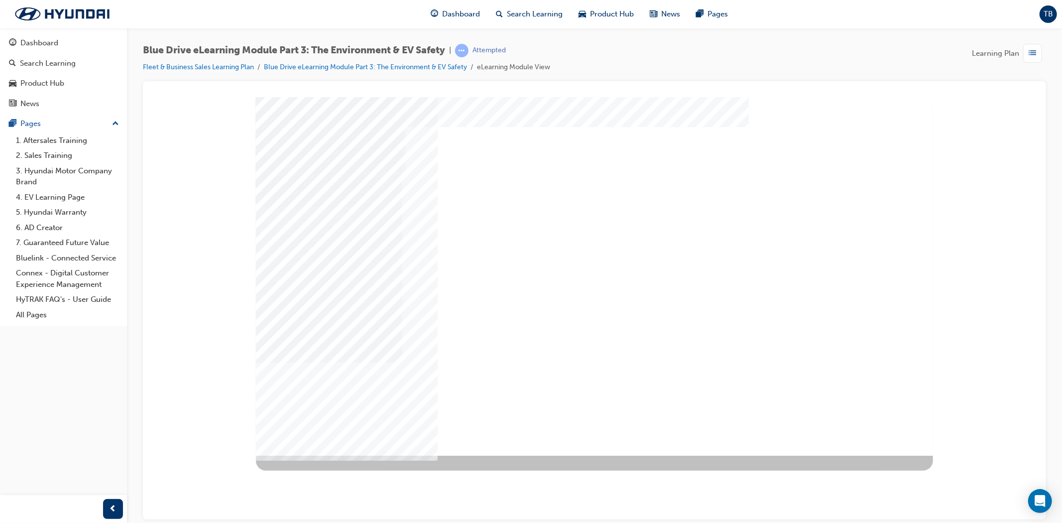
click at [745, 397] on div "" at bounding box center [593, 276] width 677 height 359
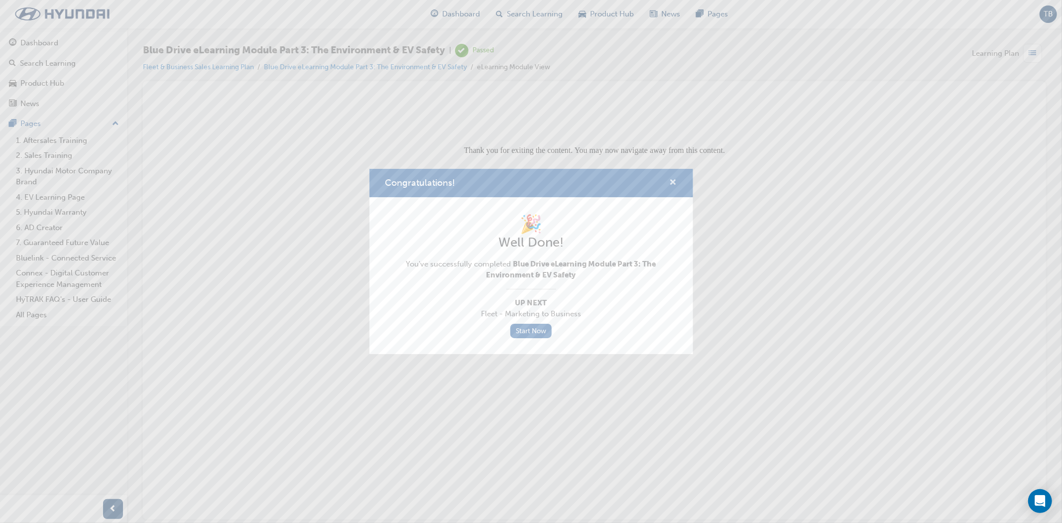
click at [676, 186] on span "cross-icon" at bounding box center [673, 183] width 7 height 9
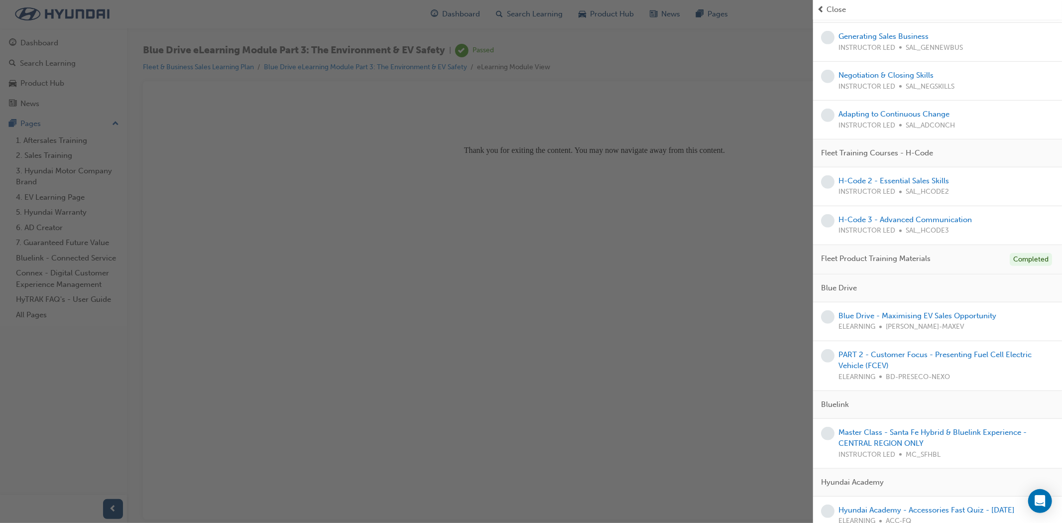
scroll to position [553, 0]
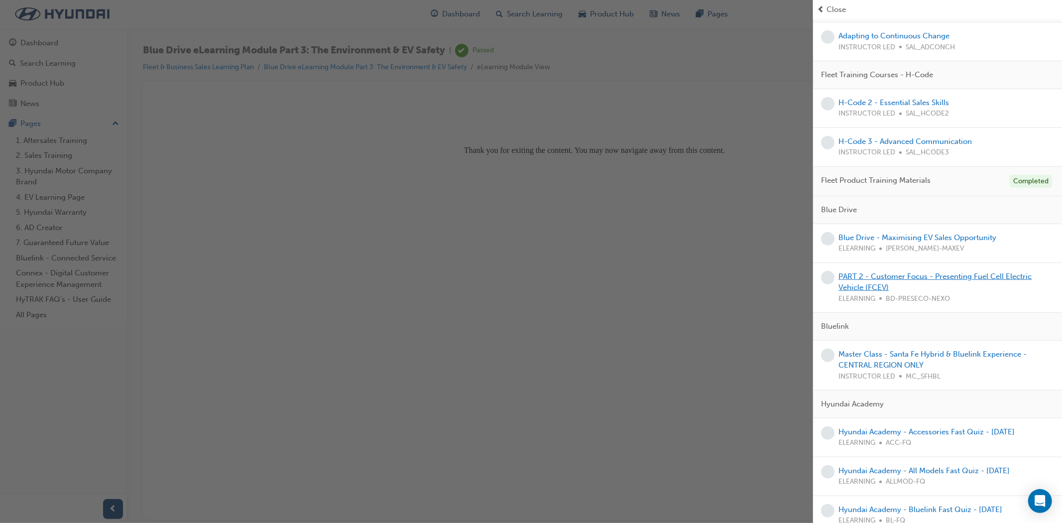
click at [912, 275] on link "PART 2 - Customer Focus - Presenting Fuel Cell Electric Vehicle (FCEV)" at bounding box center [935, 282] width 193 height 20
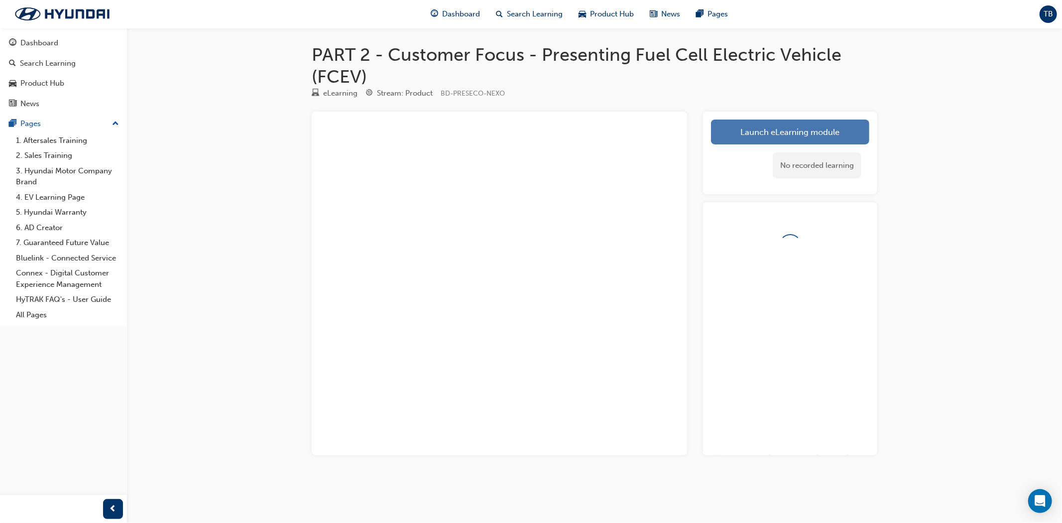
click at [793, 130] on link "Launch eLearning module" at bounding box center [790, 132] width 158 height 25
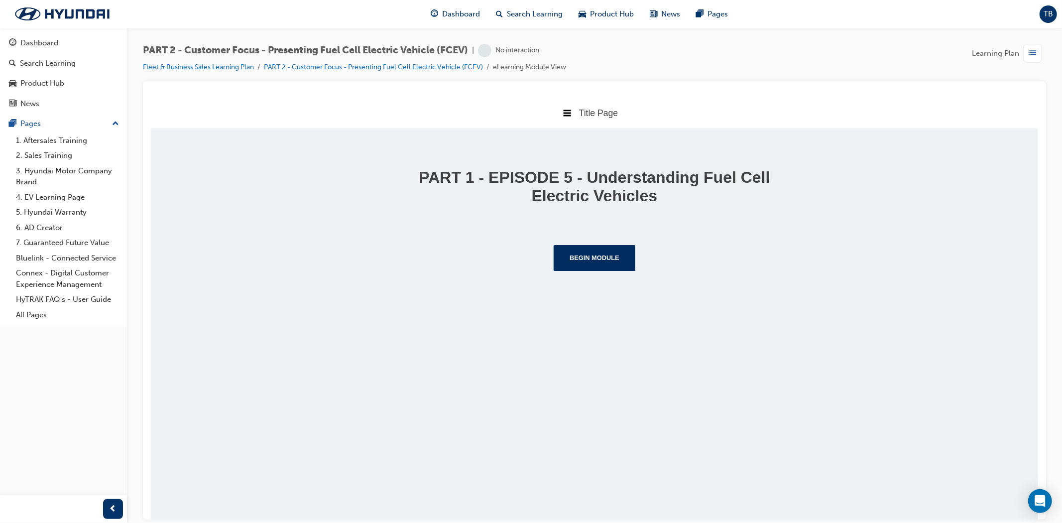
click at [573, 275] on div "PART 1 - EPISODE 5 - Understanding Fuel Cell Electric Vehicles Begin Module" at bounding box center [593, 215] width 887 height 174
click at [579, 265] on button "Begin Module" at bounding box center [594, 258] width 82 height 26
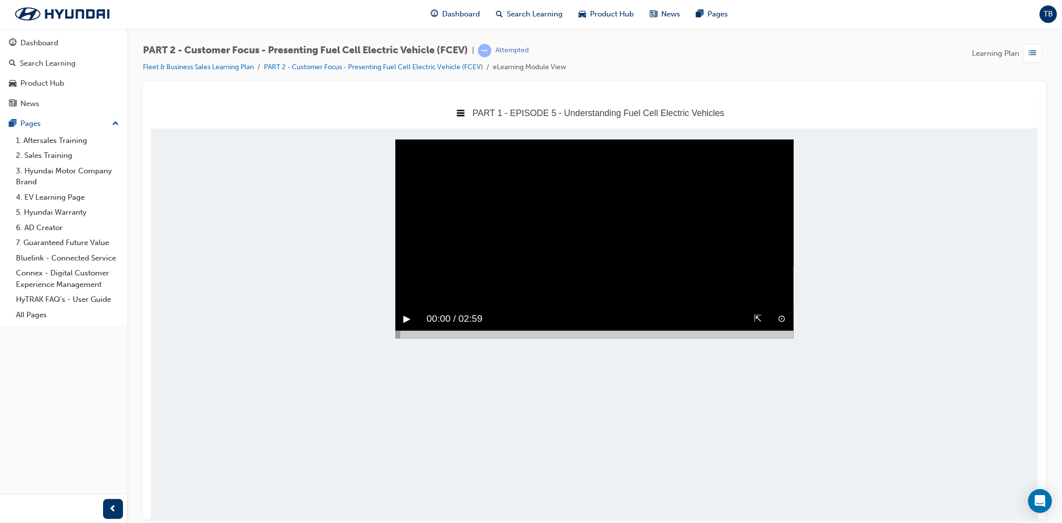
click at [402, 330] on div "▶︎" at bounding box center [406, 318] width 23 height 23
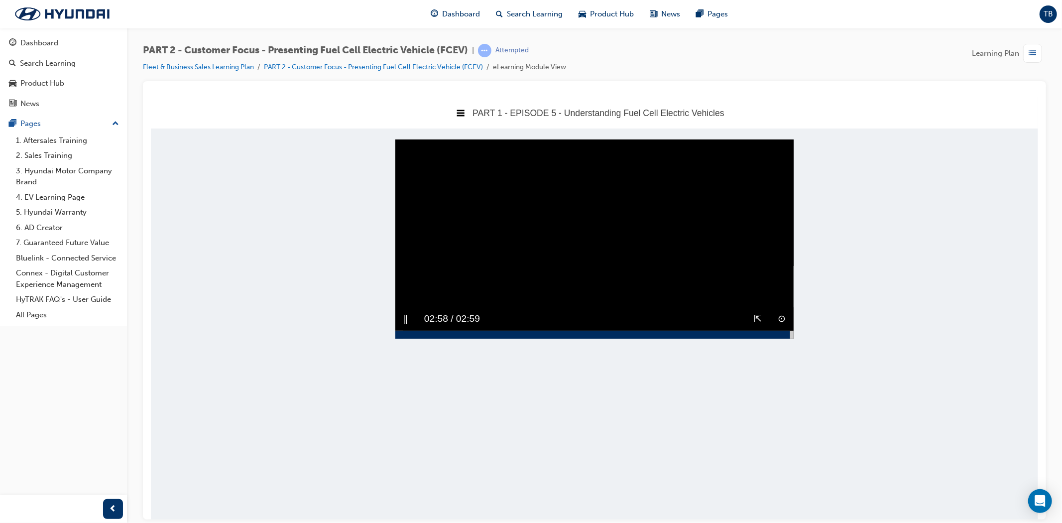
click at [790, 338] on div at bounding box center [594, 334] width 398 height 8
click at [648, 311] on video "Sorry, your browser does not support embedded videos. Download Instead" at bounding box center [594, 238] width 398 height 199
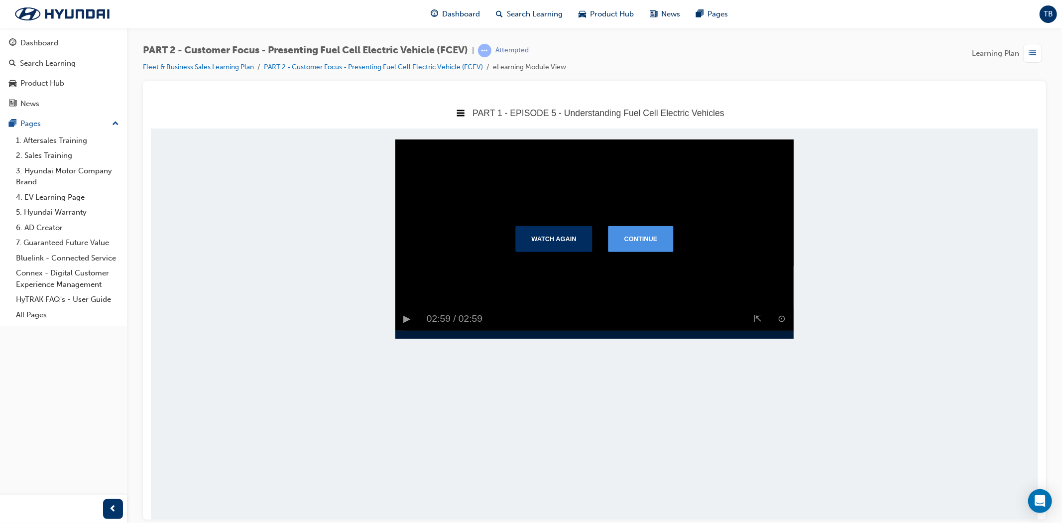
click at [652, 251] on button "Continue" at bounding box center [640, 239] width 65 height 26
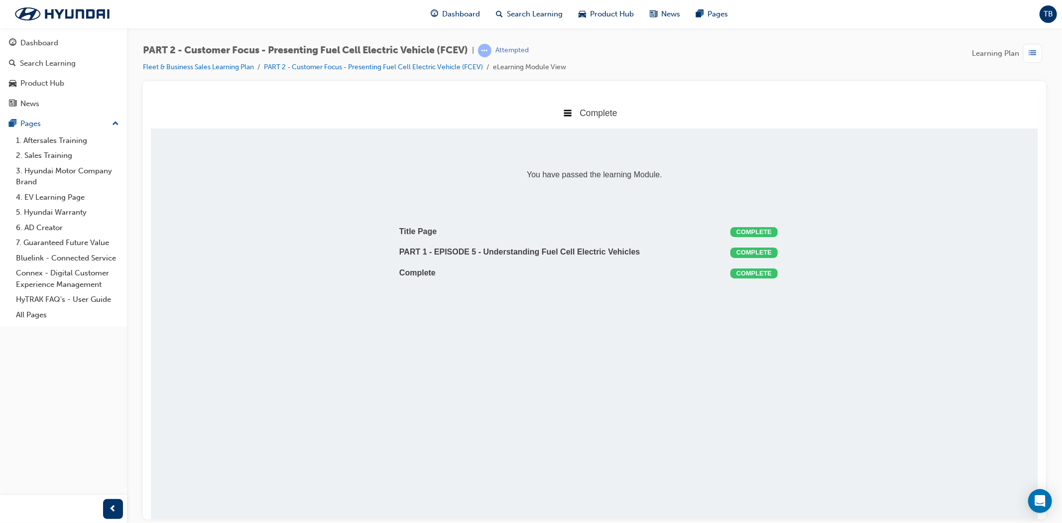
click at [1027, 57] on div "button" at bounding box center [1032, 53] width 19 height 19
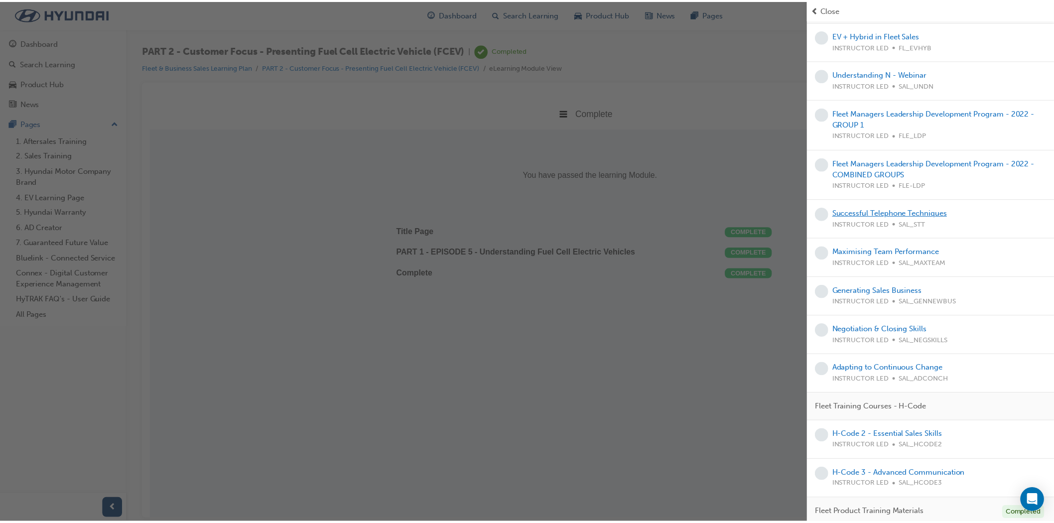
scroll to position [332, 0]
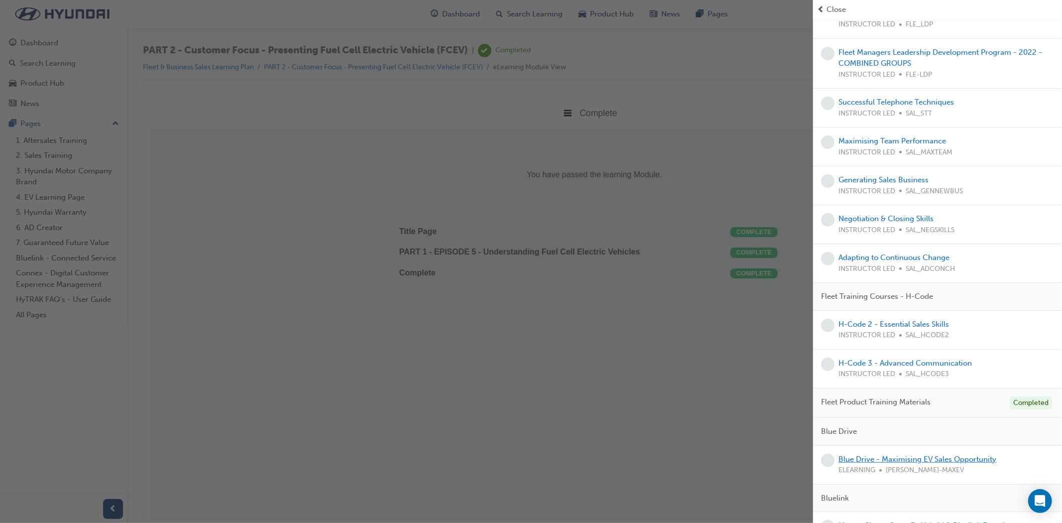
click at [917, 459] on link "Blue Drive - Maximising EV Sales Opportunity" at bounding box center [918, 459] width 158 height 9
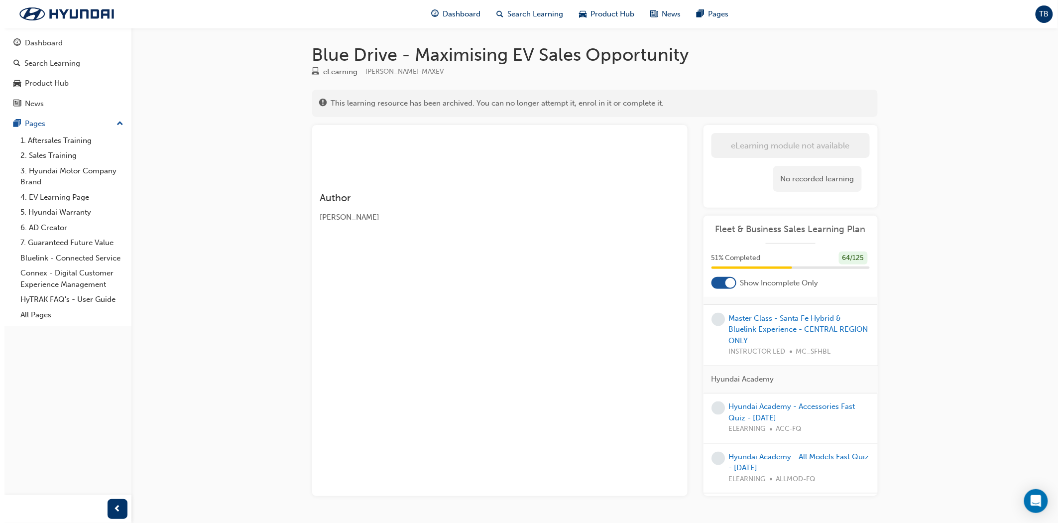
scroll to position [774, 0]
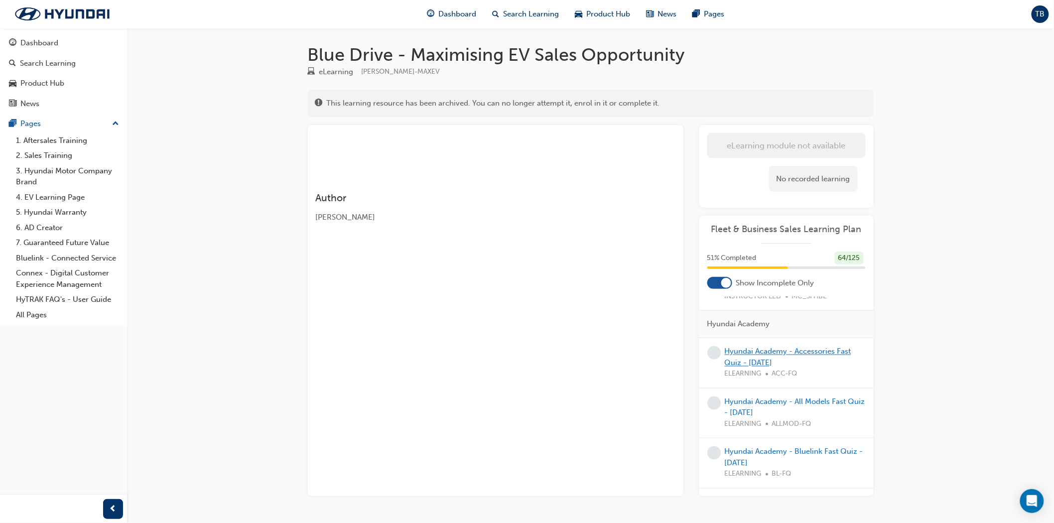
click at [752, 367] on link "Hyundai Academy - Accessories Fast Quiz - [DATE]" at bounding box center [788, 357] width 126 height 20
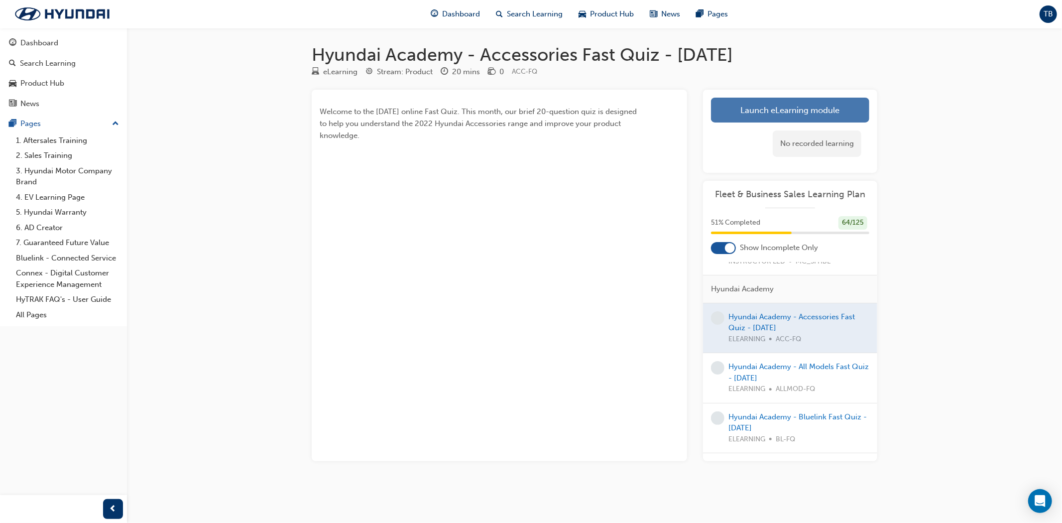
click at [766, 112] on link "Launch eLearning module" at bounding box center [790, 110] width 158 height 25
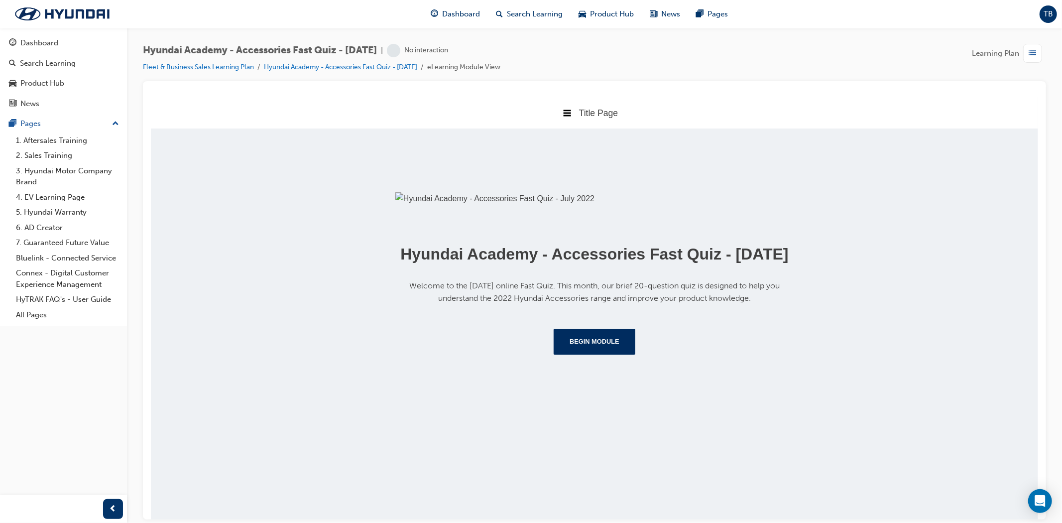
scroll to position [63, 0]
click at [612, 354] on button "Begin Module" at bounding box center [594, 341] width 82 height 26
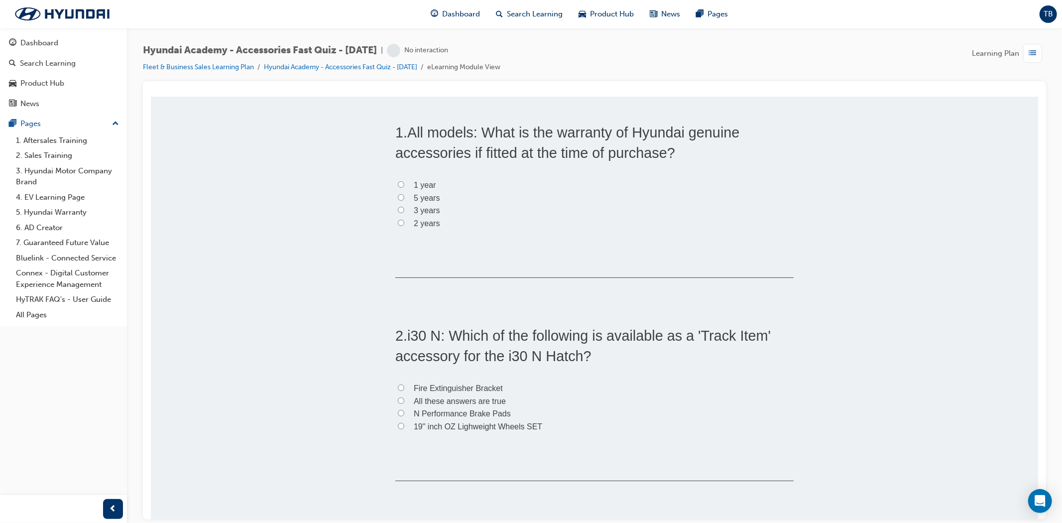
scroll to position [0, 0]
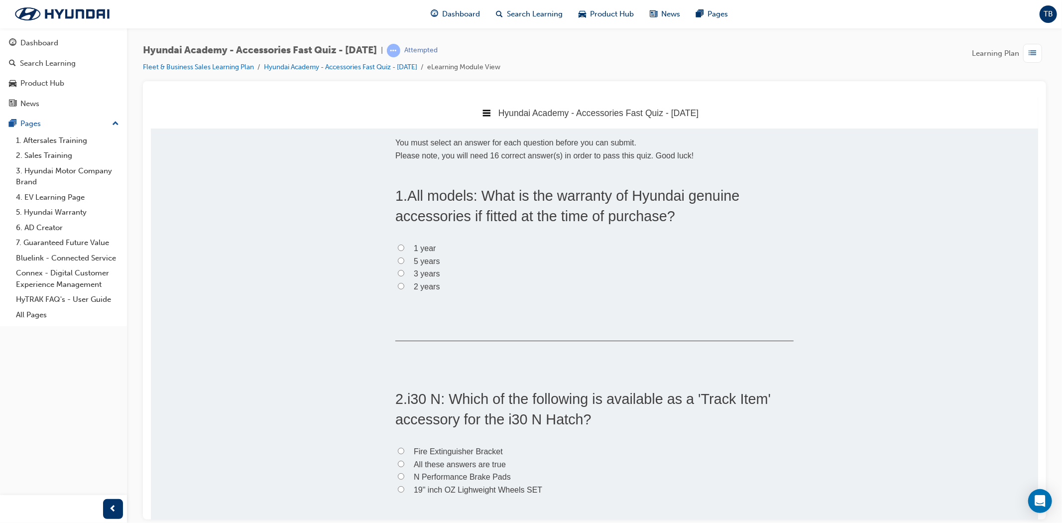
click at [405, 257] on label "5 years" at bounding box center [594, 260] width 398 height 13
click at [404, 257] on input "5 years" at bounding box center [400, 260] width 6 height 6
radio input "true"
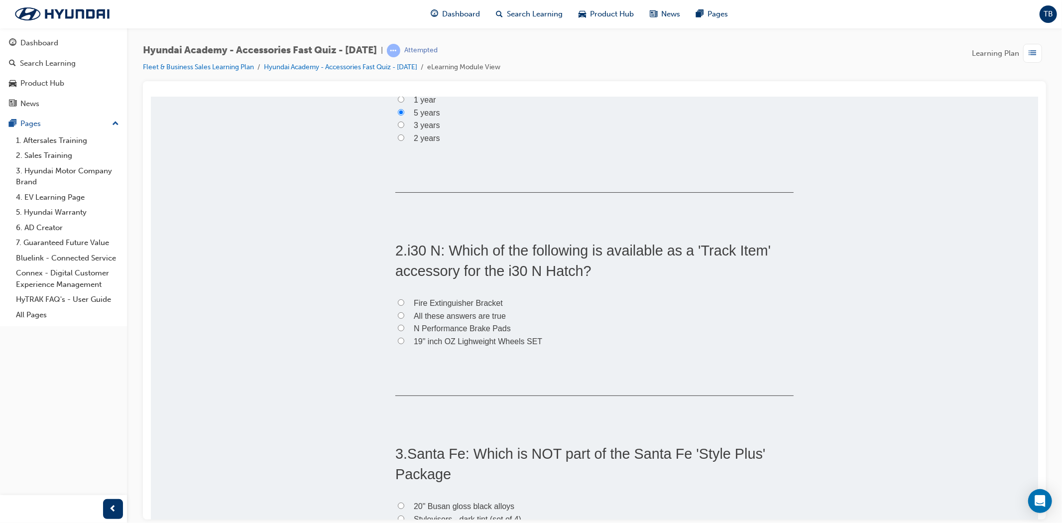
scroll to position [166, 0]
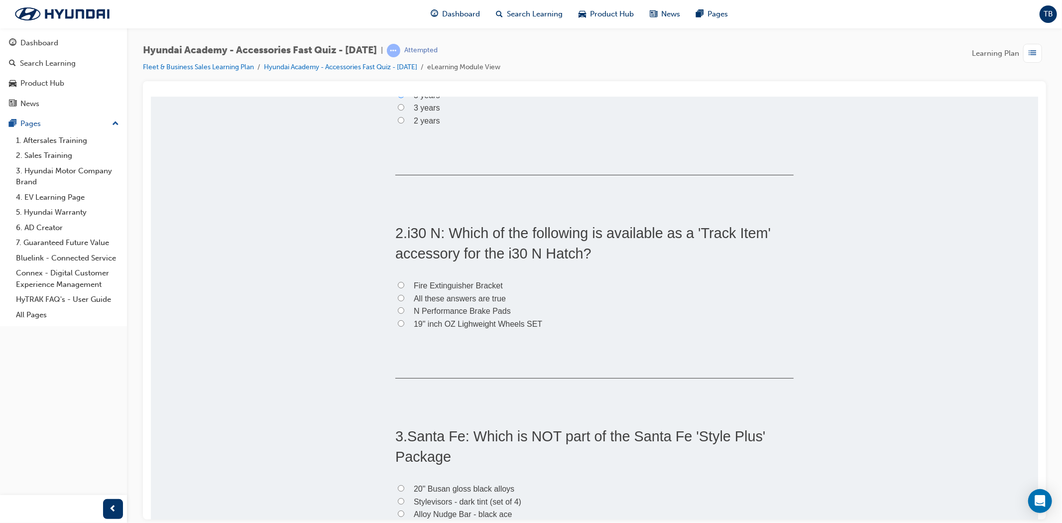
click at [403, 310] on label "N Performance Brake Pads" at bounding box center [594, 310] width 398 height 13
click at [403, 310] on input "N Performance Brake Pads" at bounding box center [400, 310] width 6 height 6
radio input "true"
click at [426, 297] on span "All these answers are true" at bounding box center [459, 298] width 92 height 8
click at [404, 297] on input "All these answers are true" at bounding box center [400, 297] width 6 height 6
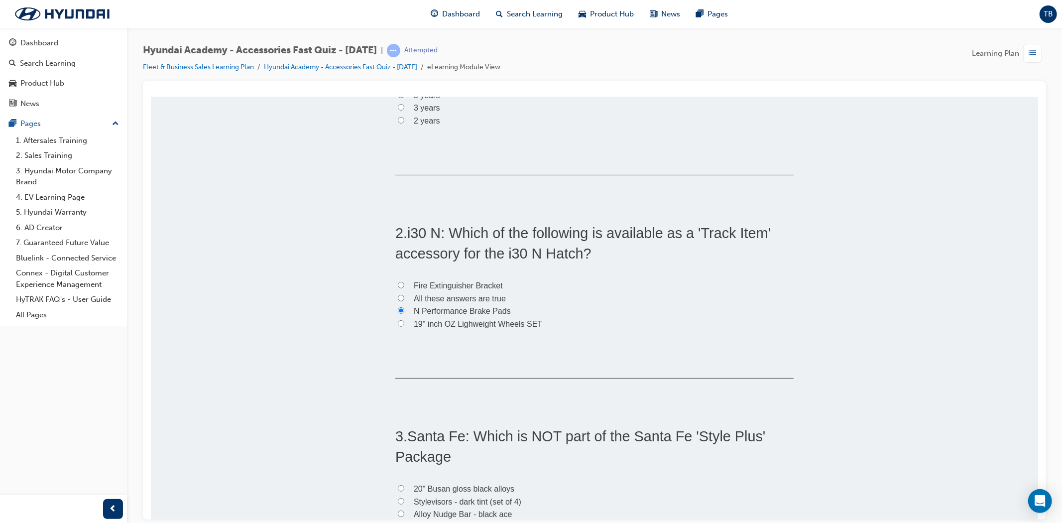
radio input "true"
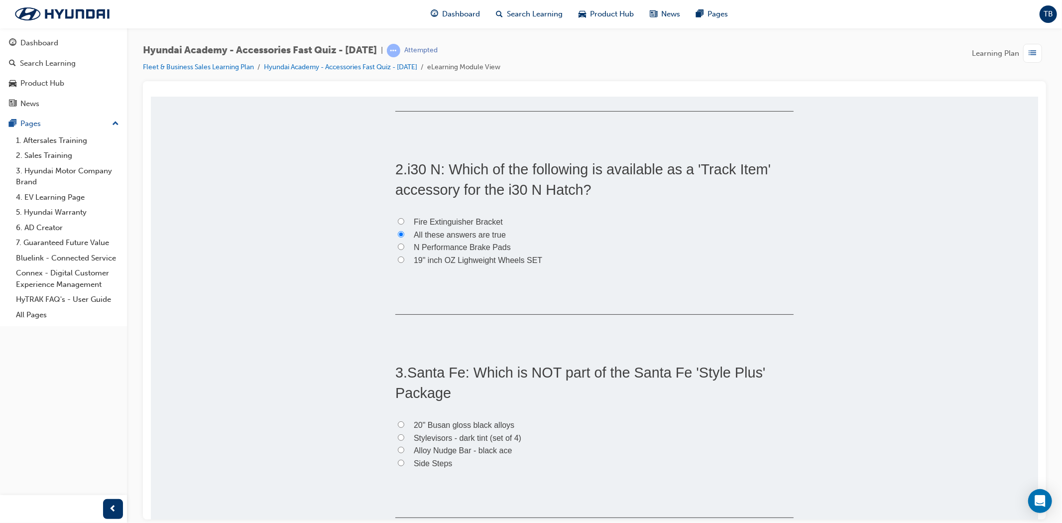
scroll to position [285, 0]
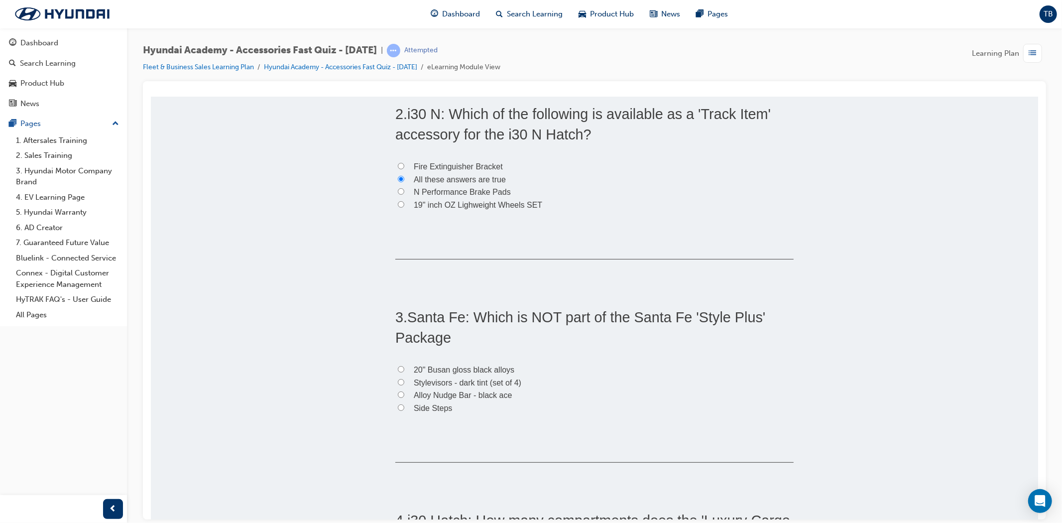
click at [402, 396] on label "Alloy Nudge Bar - black ace" at bounding box center [594, 394] width 398 height 13
click at [402, 396] on input "Alloy Nudge Bar - black ace" at bounding box center [400, 394] width 6 height 6
radio input "true"
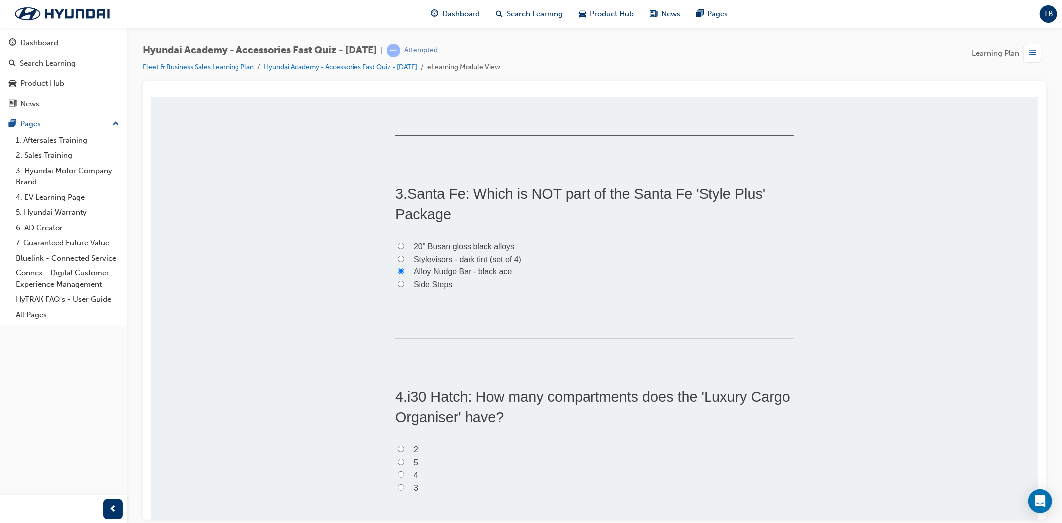
scroll to position [451, 0]
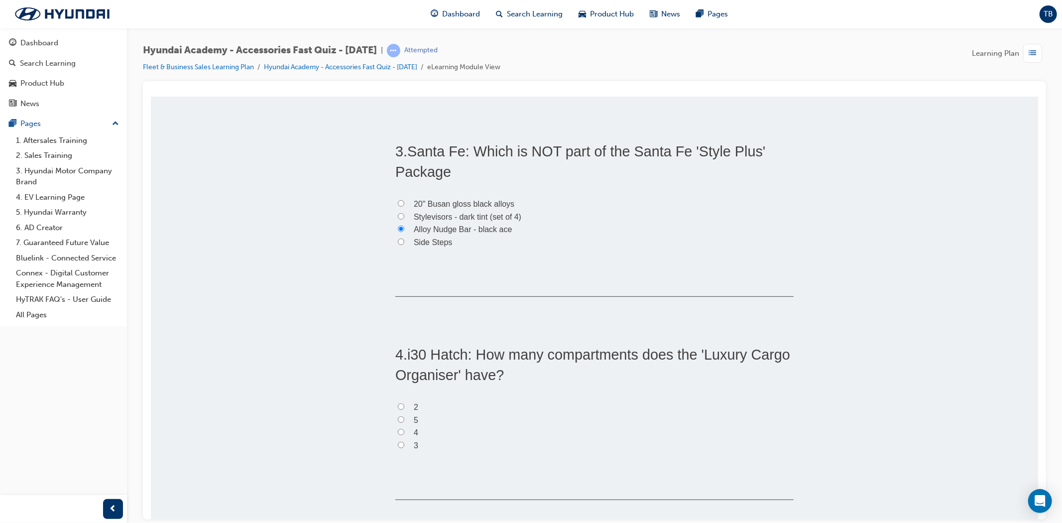
click at [400, 442] on label "3" at bounding box center [594, 445] width 398 height 13
click at [400, 442] on input "3" at bounding box center [400, 444] width 6 height 6
radio input "true"
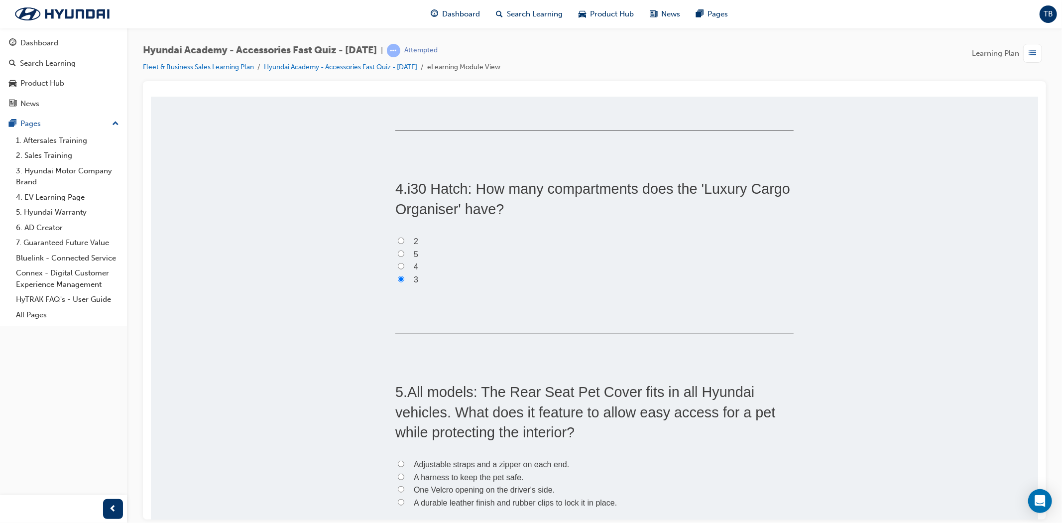
scroll to position [672, 0]
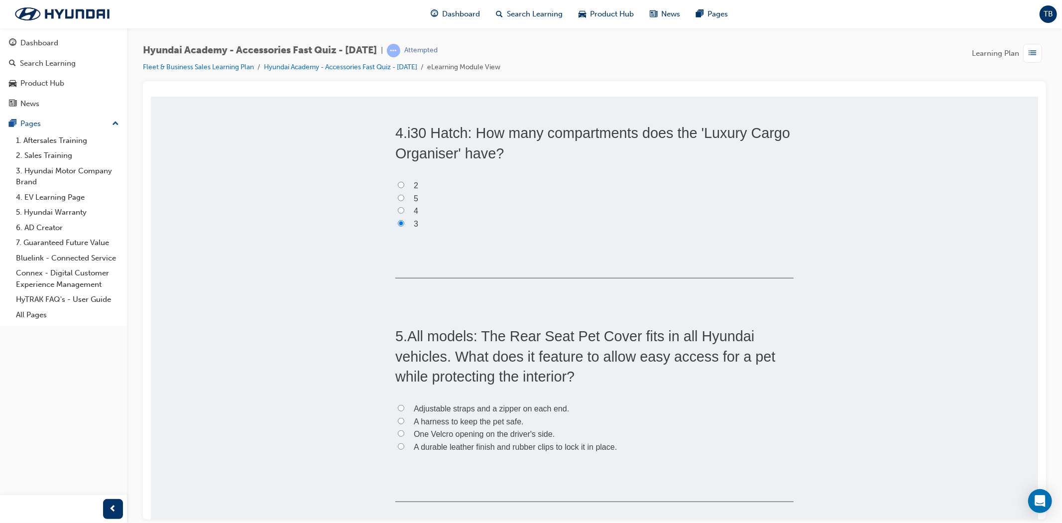
click at [419, 405] on span "Adjustable straps and a zipper on each end." at bounding box center [490, 408] width 155 height 8
click at [404, 405] on input "Adjustable straps and a zipper on each end." at bounding box center [400, 407] width 6 height 6
radio input "true"
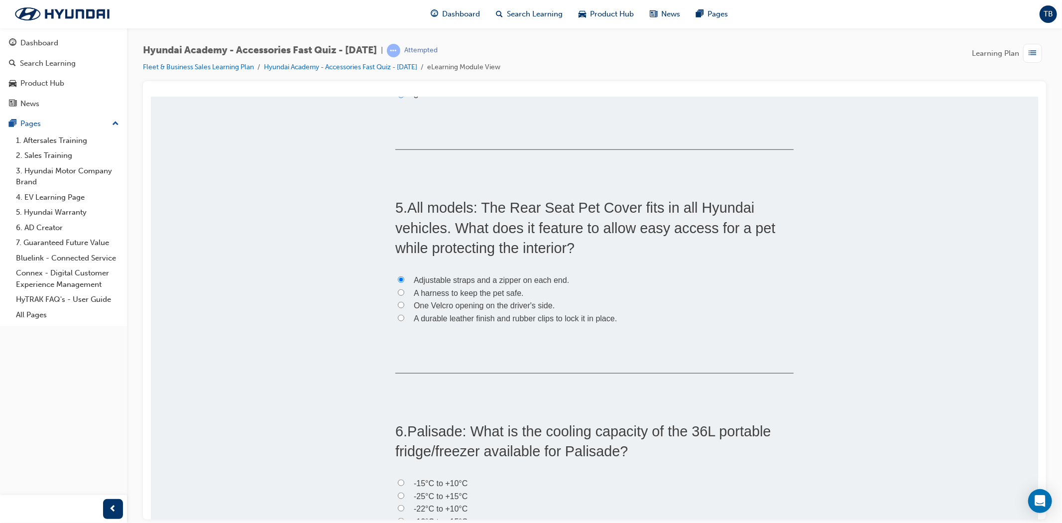
scroll to position [838, 0]
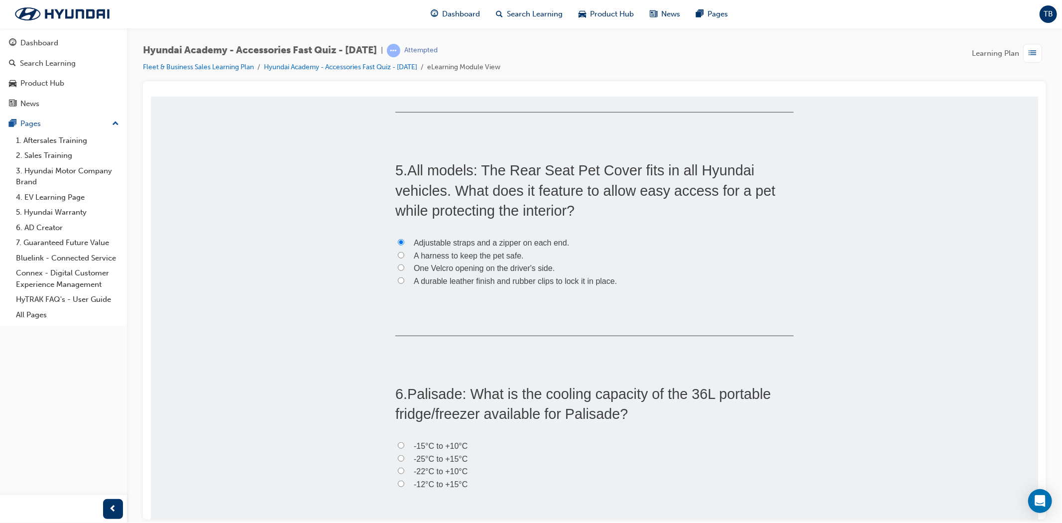
click at [414, 480] on span "-12°C to +15°C" at bounding box center [440, 484] width 54 height 8
click at [404, 480] on input "-12°C to +15°C" at bounding box center [400, 483] width 6 height 6
radio input "true"
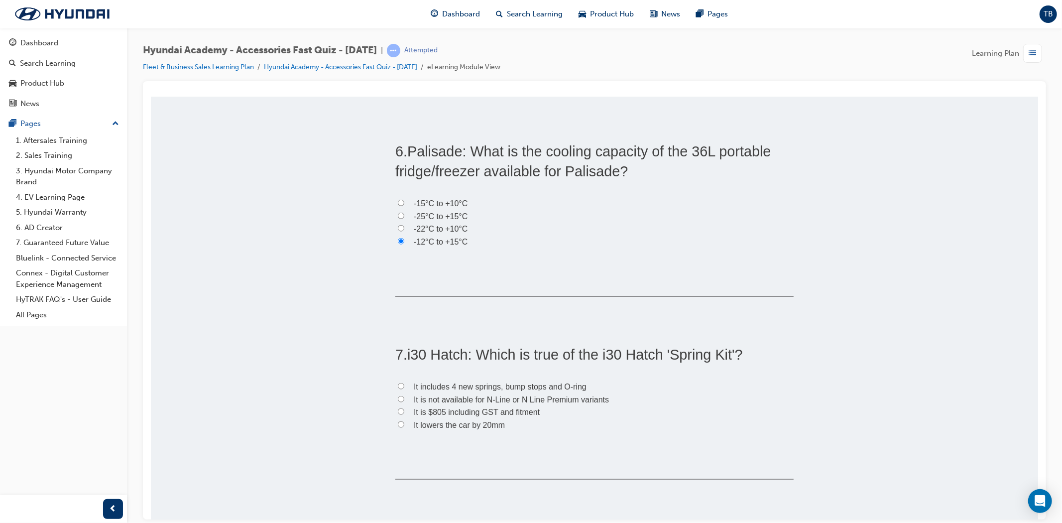
scroll to position [1114, 0]
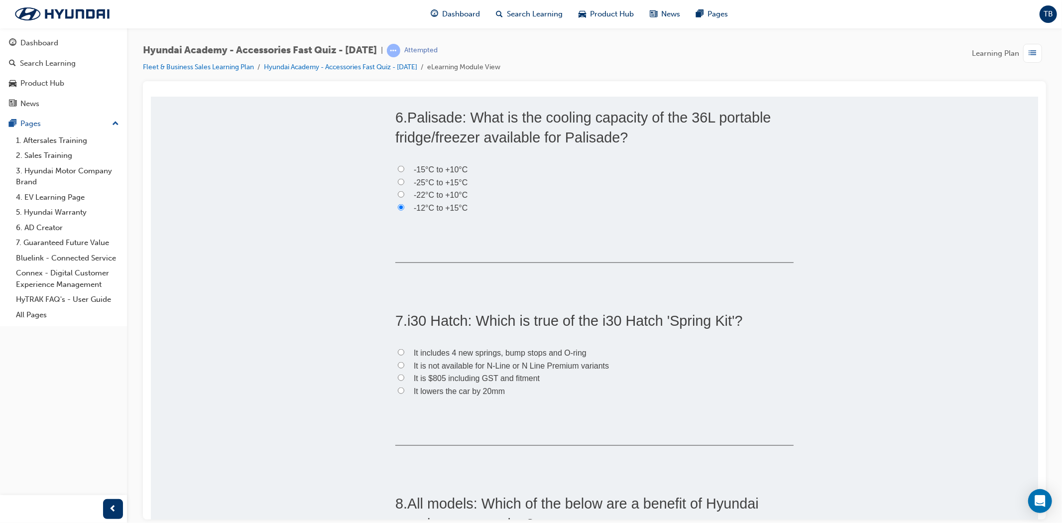
click at [400, 350] on label "It includes 4 new springs, bump stops and O-ring" at bounding box center [594, 352] width 398 height 13
click at [400, 350] on input "It includes 4 new springs, bump stops and O-ring" at bounding box center [400, 352] width 6 height 6
radio input "true"
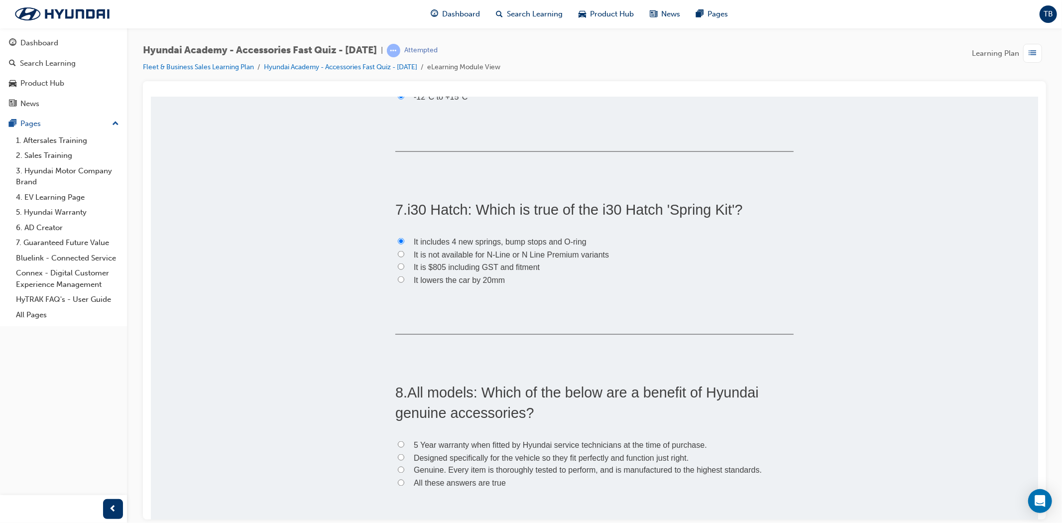
scroll to position [1281, 0]
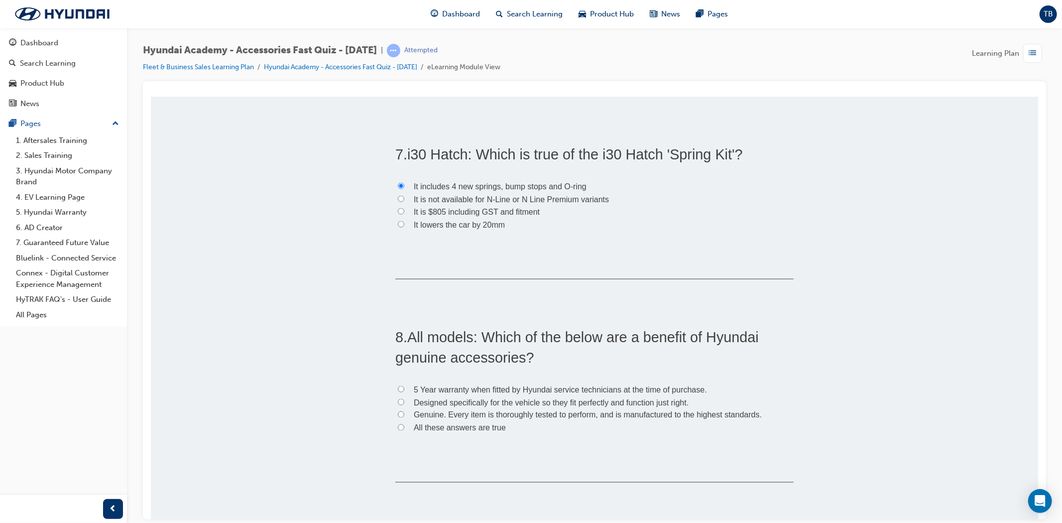
click at [403, 423] on label "All these answers are true" at bounding box center [594, 427] width 398 height 13
click at [403, 424] on input "All these answers are true" at bounding box center [400, 427] width 6 height 6
radio input "true"
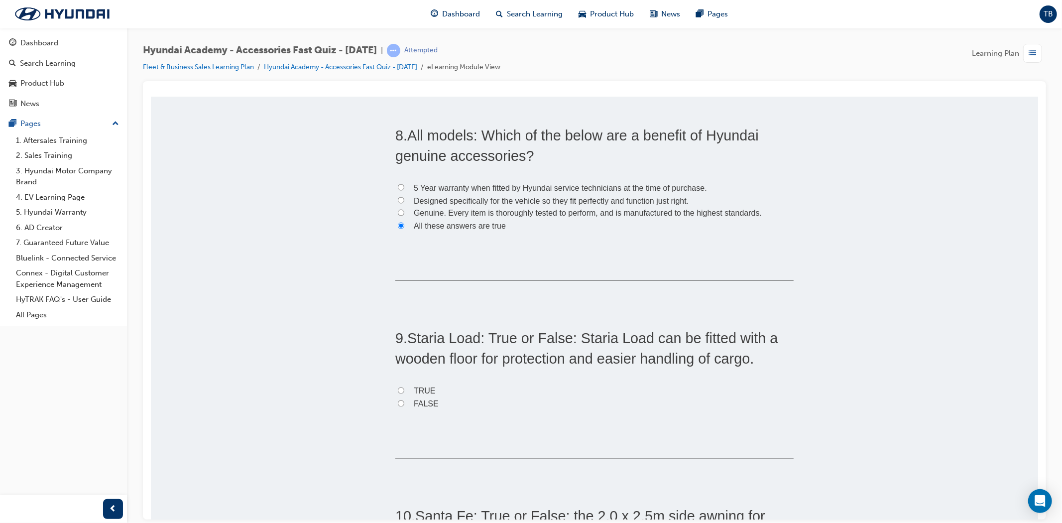
scroll to position [1502, 0]
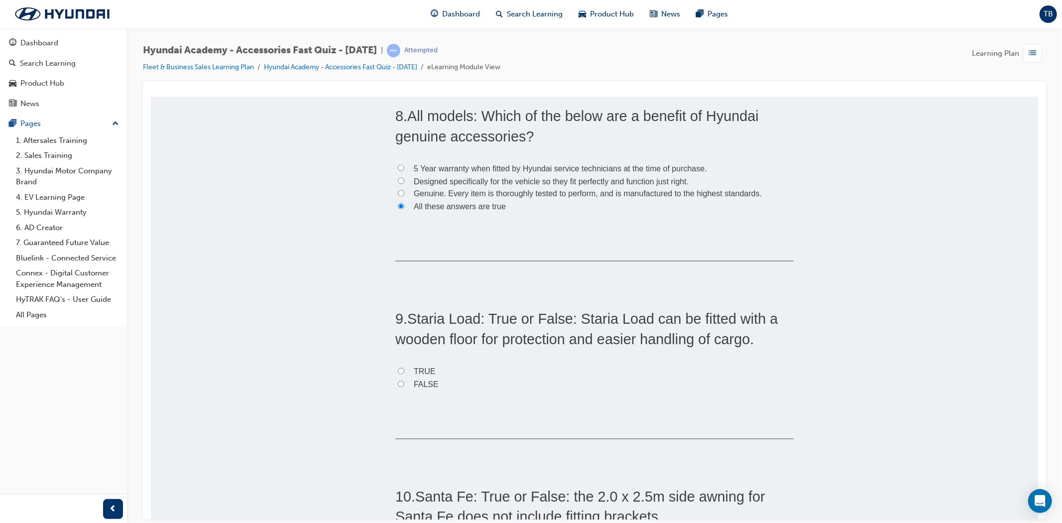
click at [401, 368] on label "TRUE" at bounding box center [594, 371] width 398 height 13
click at [401, 368] on input "TRUE" at bounding box center [400, 370] width 6 height 6
radio input "true"
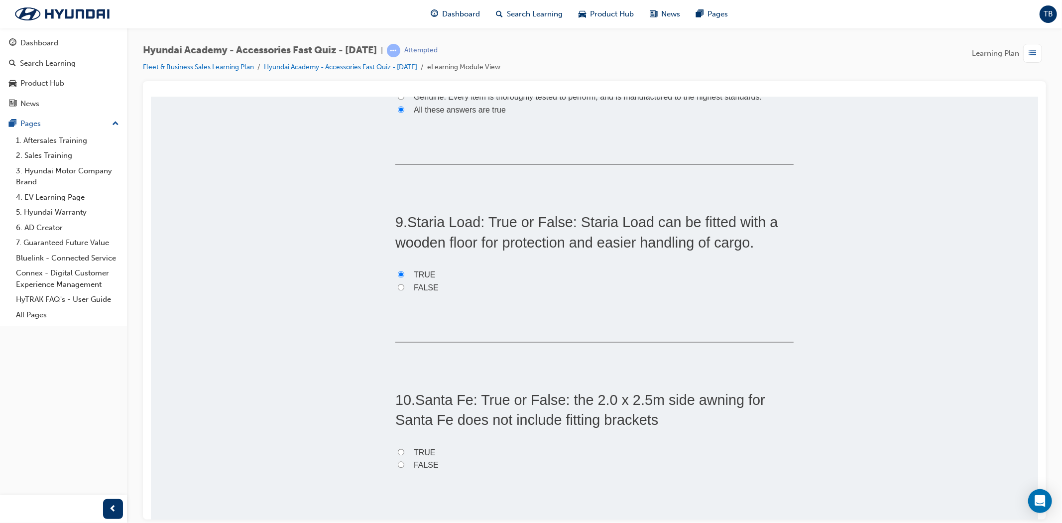
scroll to position [1612, 0]
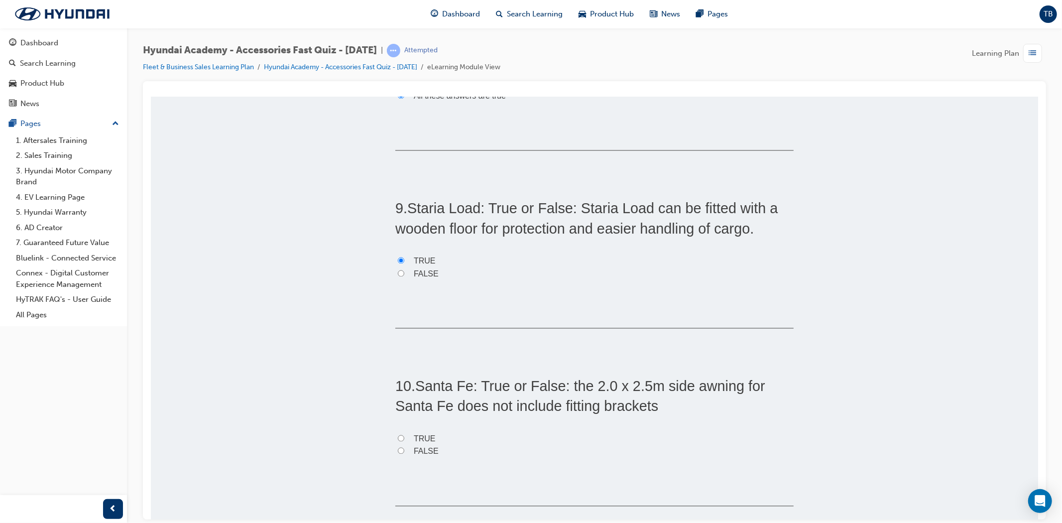
click at [413, 437] on span "TRUE" at bounding box center [424, 438] width 22 height 8
click at [404, 437] on input "TRUE" at bounding box center [400, 438] width 6 height 6
radio input "true"
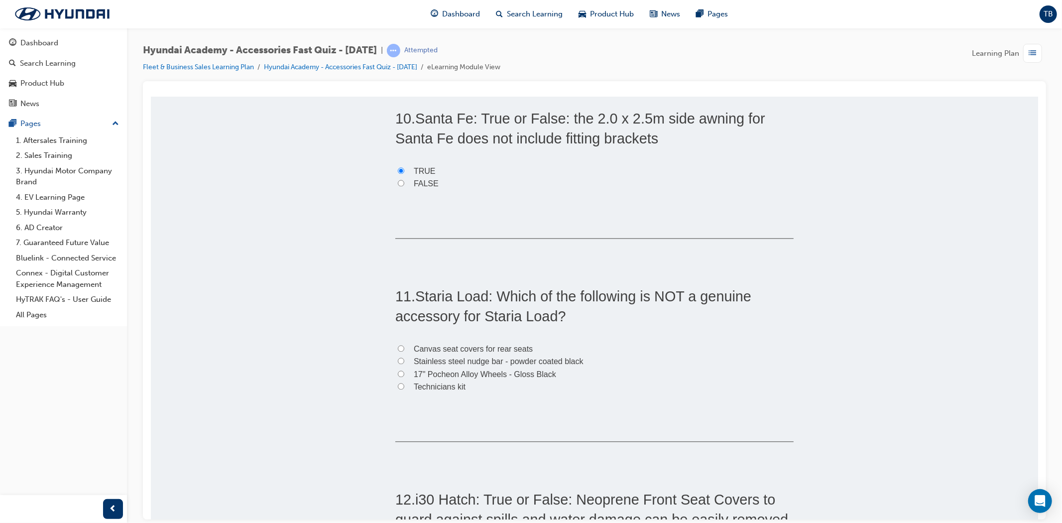
scroll to position [1889, 0]
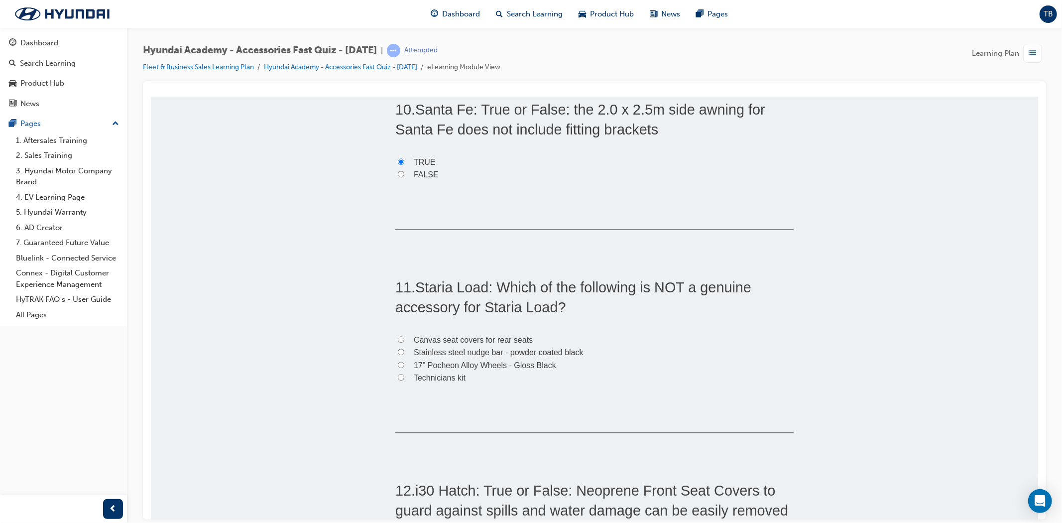
click at [404, 365] on label "17" Pocheon Alloy Wheels - Gloss Black" at bounding box center [594, 365] width 398 height 13
click at [404, 365] on input "17" Pocheon Alloy Wheels - Gloss Black" at bounding box center [400, 364] width 6 height 6
radio input "true"
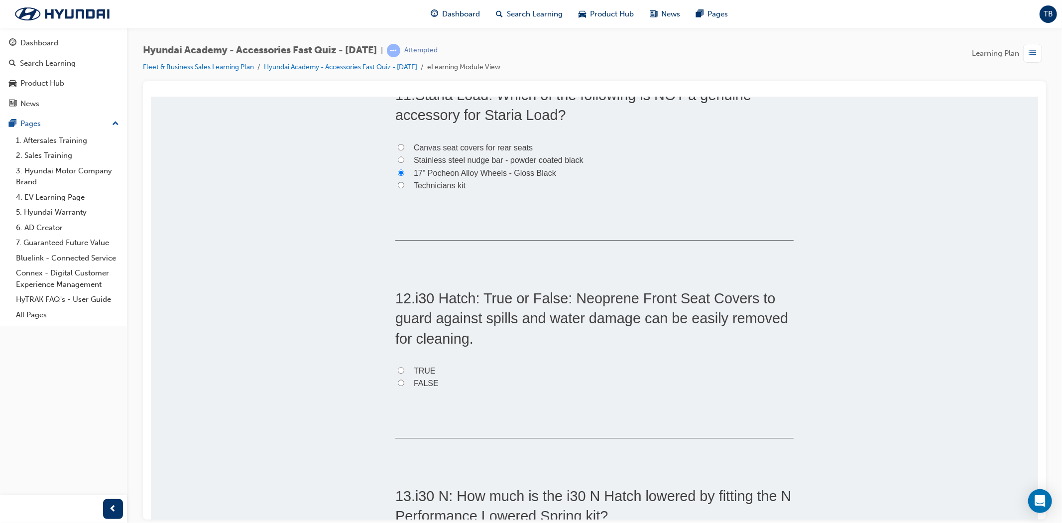
scroll to position [2110, 0]
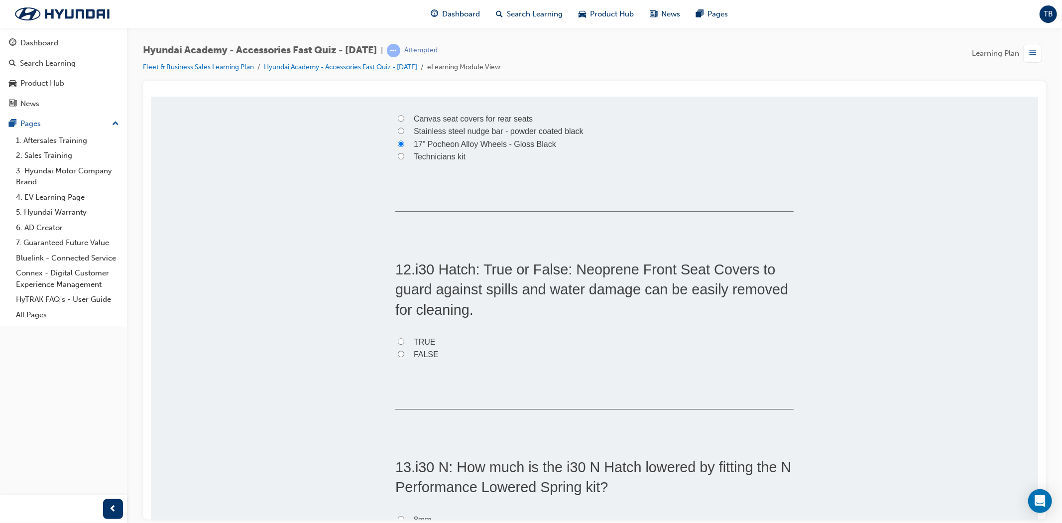
click at [417, 340] on span "TRUE" at bounding box center [424, 341] width 22 height 8
click at [404, 340] on input "TRUE" at bounding box center [400, 341] width 6 height 6
radio input "true"
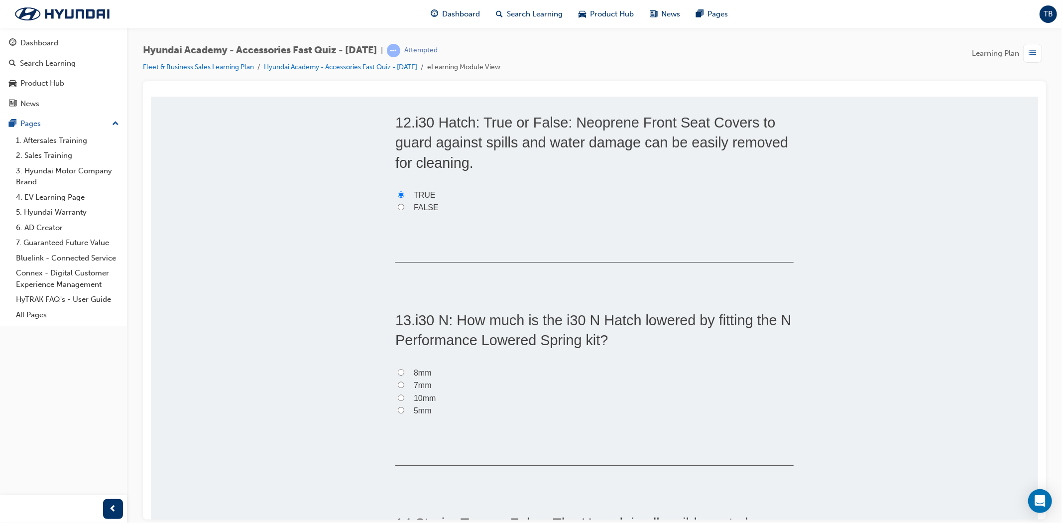
scroll to position [2277, 0]
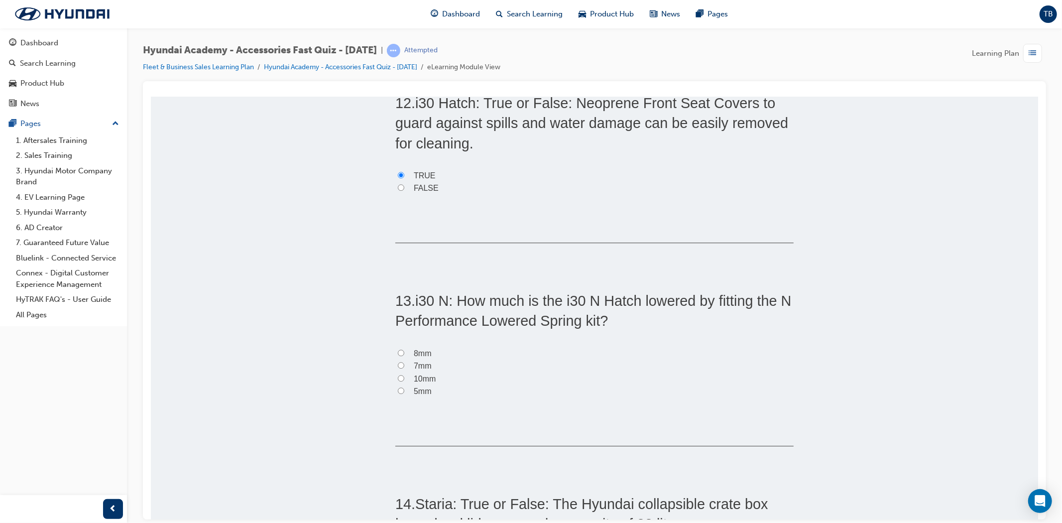
click at [429, 374] on span "10mm" at bounding box center [424, 378] width 22 height 8
click at [404, 374] on input "10mm" at bounding box center [400, 377] width 6 height 6
radio input "true"
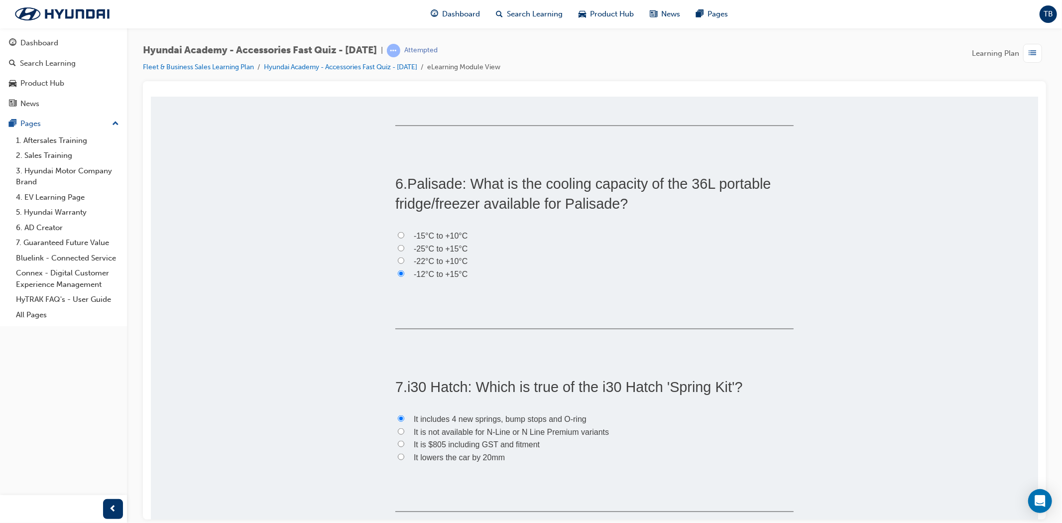
scroll to position [1170, 0]
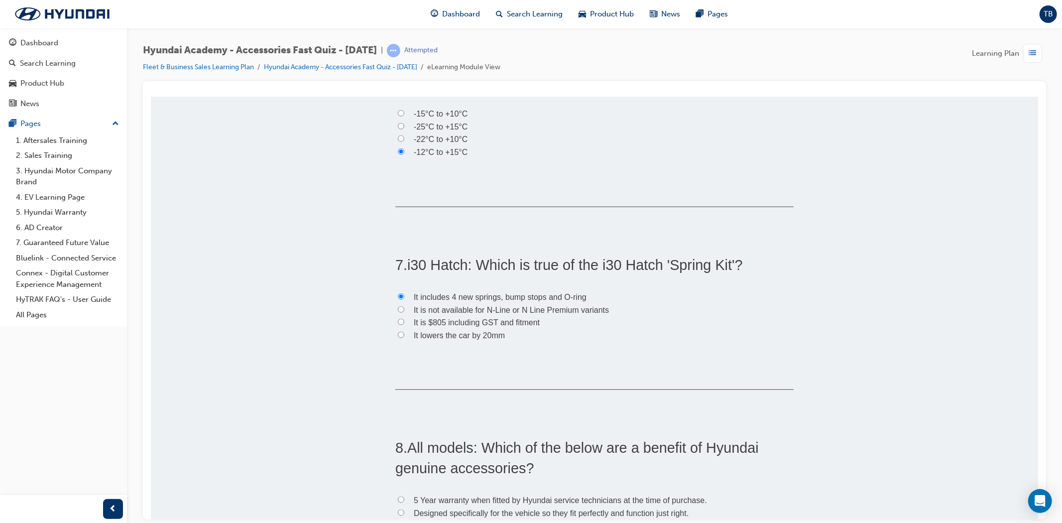
click at [404, 307] on label "It is not available for N-Line or N Line Premium variants" at bounding box center [594, 309] width 398 height 13
click at [404, 307] on input "It is not available for N-Line or N Line Premium variants" at bounding box center [400, 309] width 6 height 6
radio input "true"
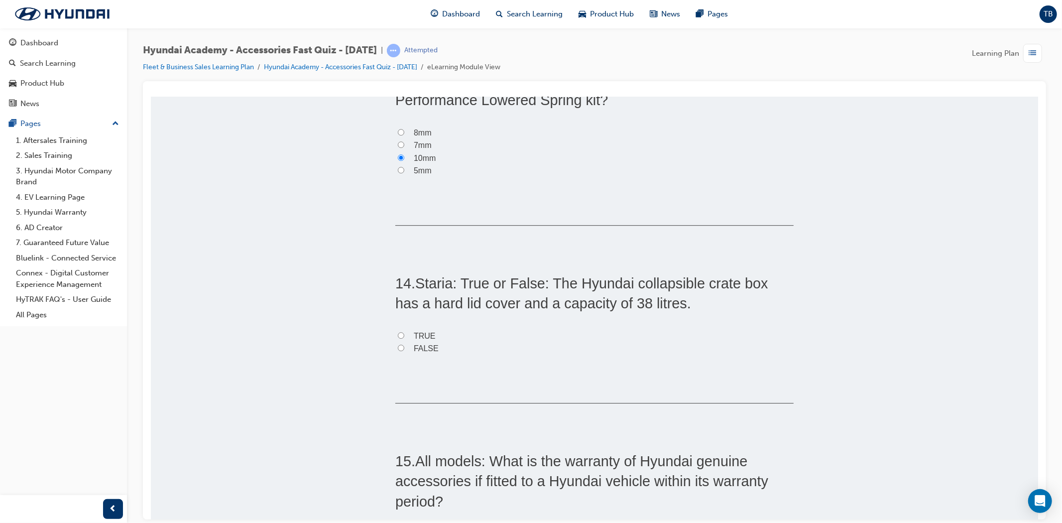
scroll to position [2498, 0]
click at [433, 332] on label "TRUE" at bounding box center [594, 335] width 398 height 13
click at [404, 332] on input "TRUE" at bounding box center [400, 334] width 6 height 6
radio input "true"
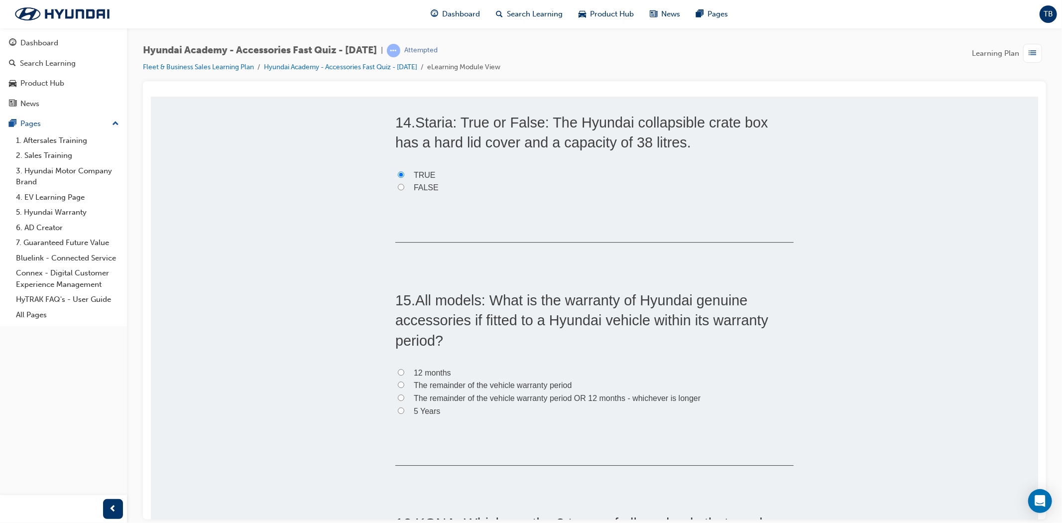
scroll to position [2664, 0]
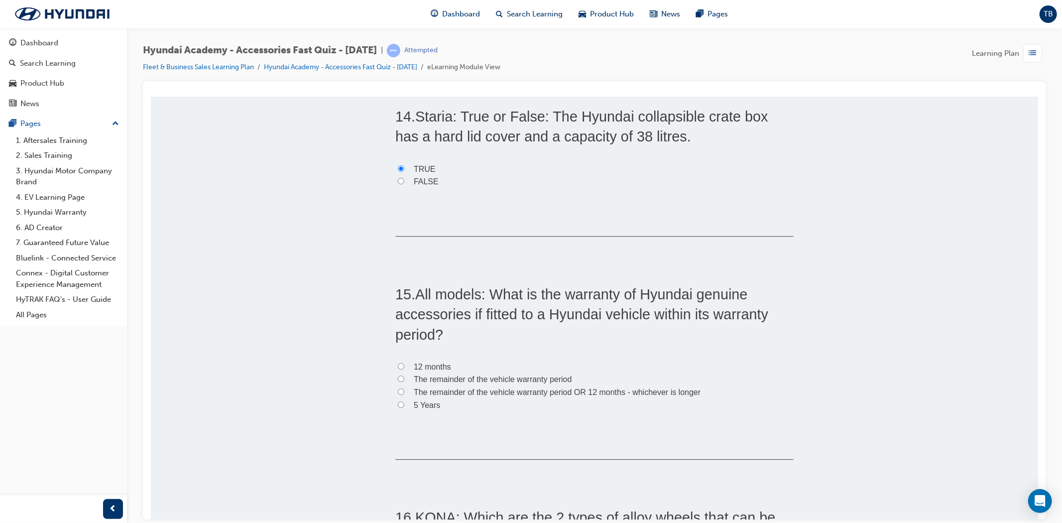
click at [475, 391] on span "The remainder of the vehicle warranty period OR 12 months - whichever is longer" at bounding box center [556, 391] width 287 height 8
click at [404, 391] on input "The remainder of the vehicle warranty period OR 12 months - whichever is longer" at bounding box center [400, 391] width 6 height 6
radio input "true"
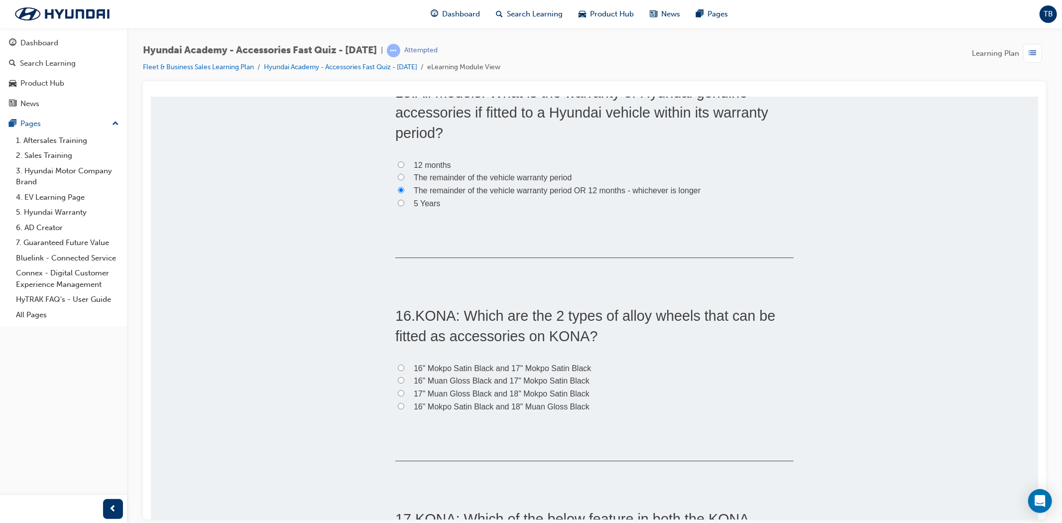
scroll to position [2885, 0]
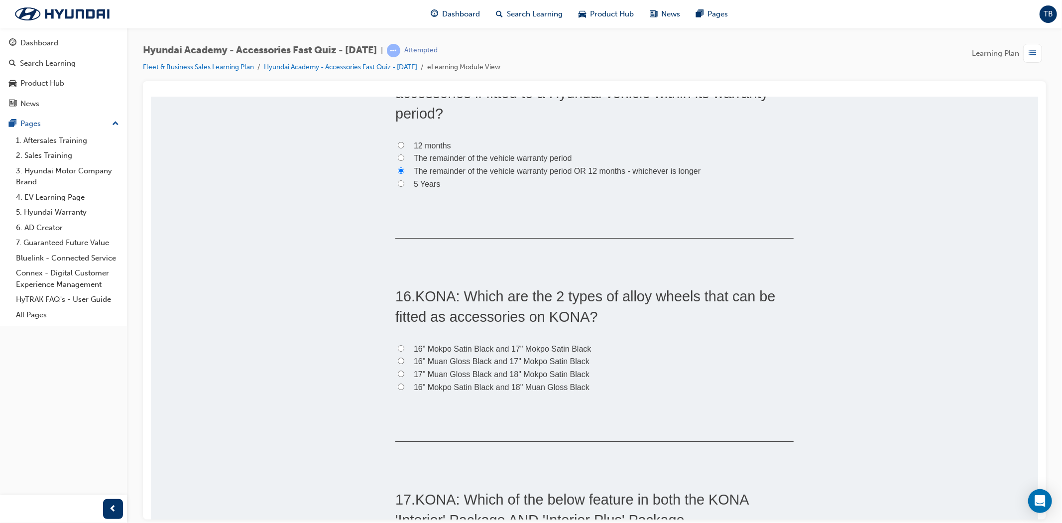
click at [399, 371] on input "17" Muan Gloss Black and 18" Mokpo Satin Black" at bounding box center [400, 373] width 6 height 6
radio input "true"
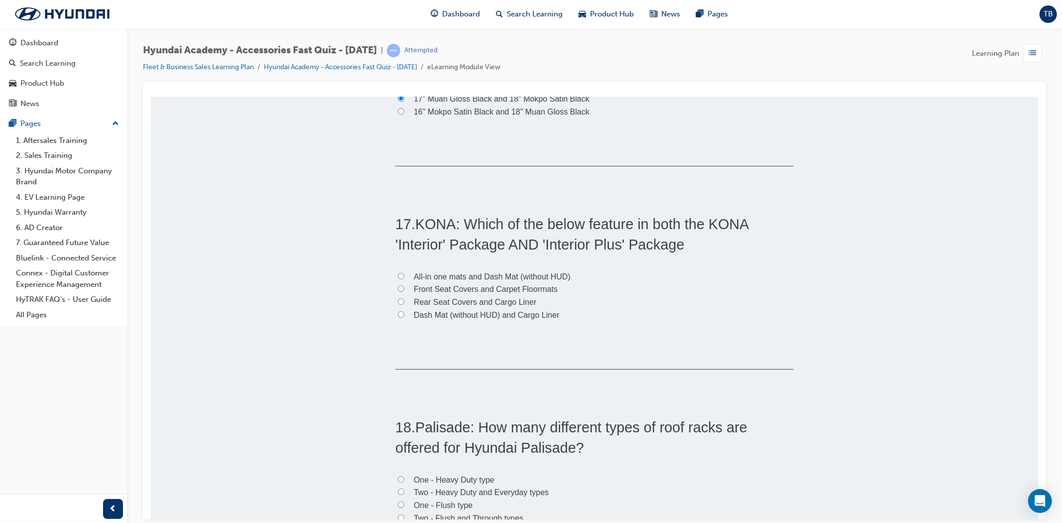
scroll to position [3162, 0]
click at [401, 313] on label "Dash Mat (without HUD) and Cargo Liner" at bounding box center [594, 313] width 398 height 13
click at [401, 313] on input "Dash Mat (without HUD) and Cargo Liner" at bounding box center [400, 312] width 6 height 6
radio input "true"
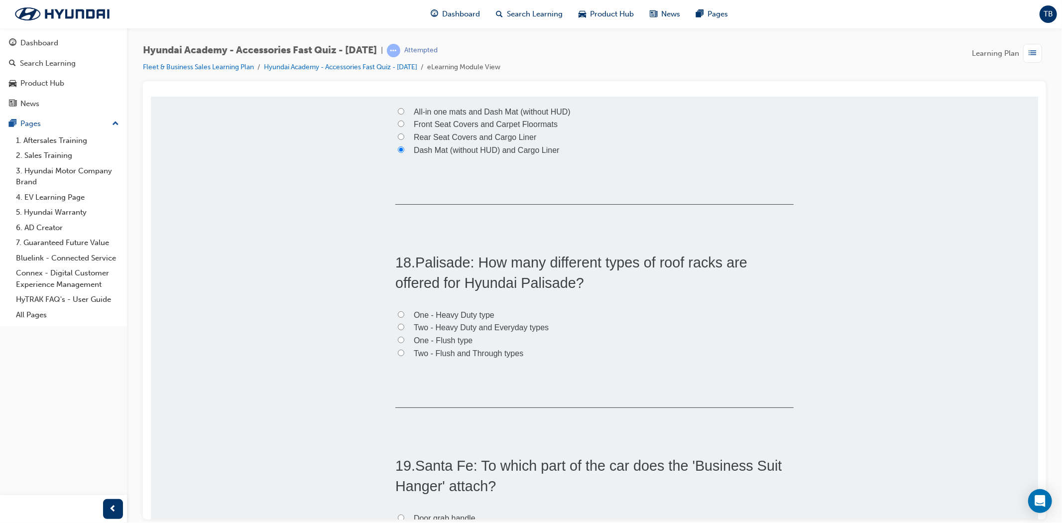
scroll to position [3328, 0]
click at [468, 348] on span "Two - Flush and Through types" at bounding box center [468, 350] width 110 height 8
click at [404, 348] on input "Two - Flush and Through types" at bounding box center [400, 350] width 6 height 6
radio input "true"
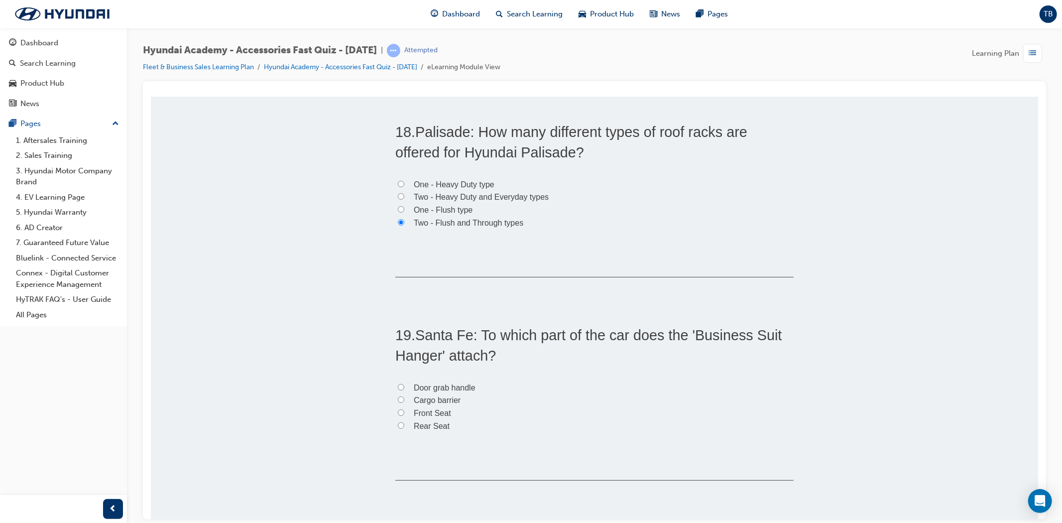
scroll to position [3494, 0]
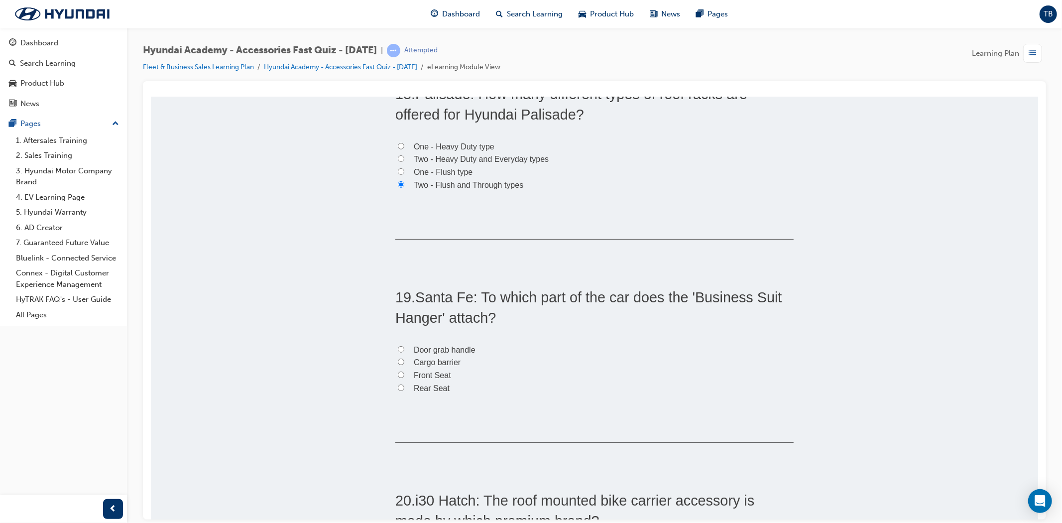
click at [434, 375] on span "Front Seat" at bounding box center [431, 374] width 37 height 8
click at [404, 375] on input "Front Seat" at bounding box center [400, 374] width 6 height 6
radio input "true"
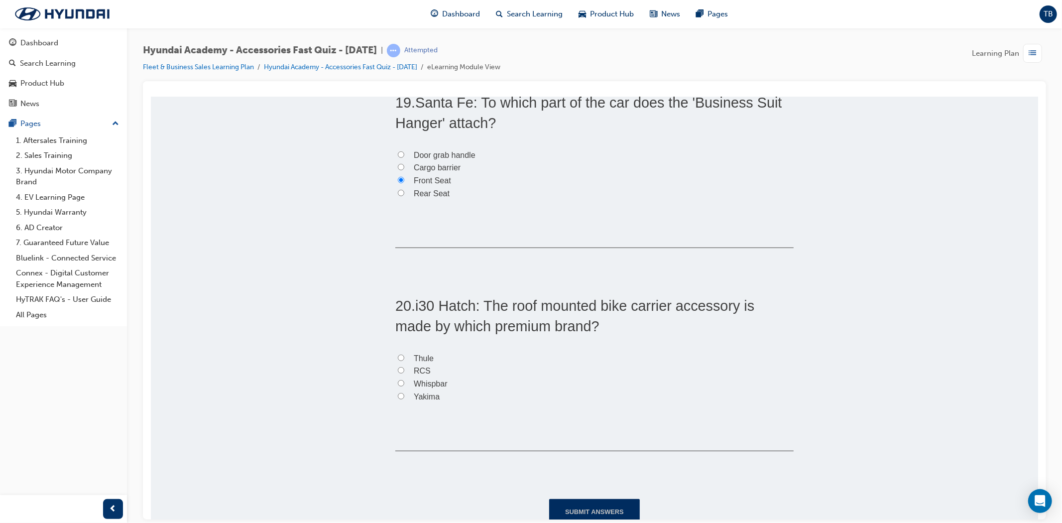
scroll to position [3715, 0]
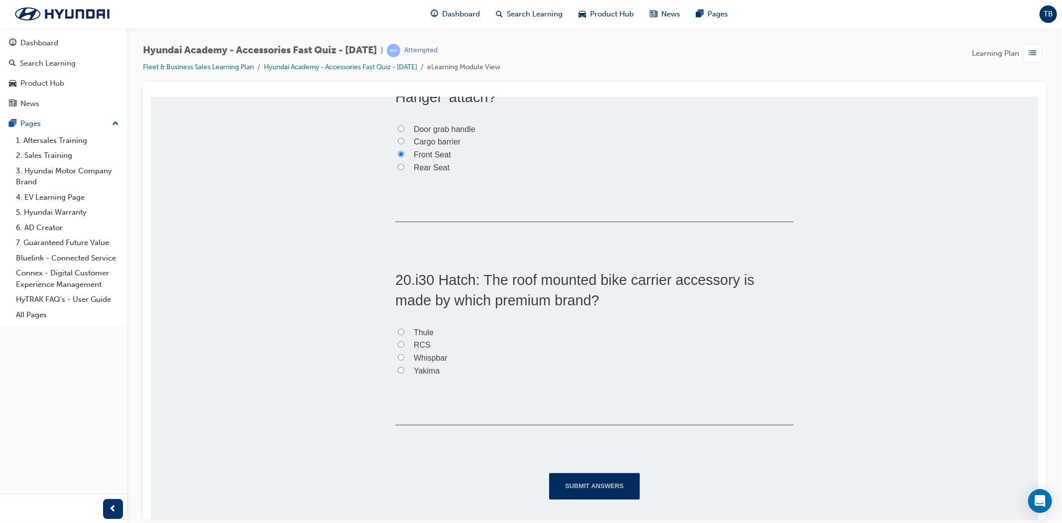
click at [413, 329] on span "Thule" at bounding box center [423, 332] width 20 height 8
click at [404, 329] on input "Thule" at bounding box center [400, 331] width 6 height 6
radio input "true"
click at [604, 476] on button "Submit Answers" at bounding box center [594, 486] width 91 height 26
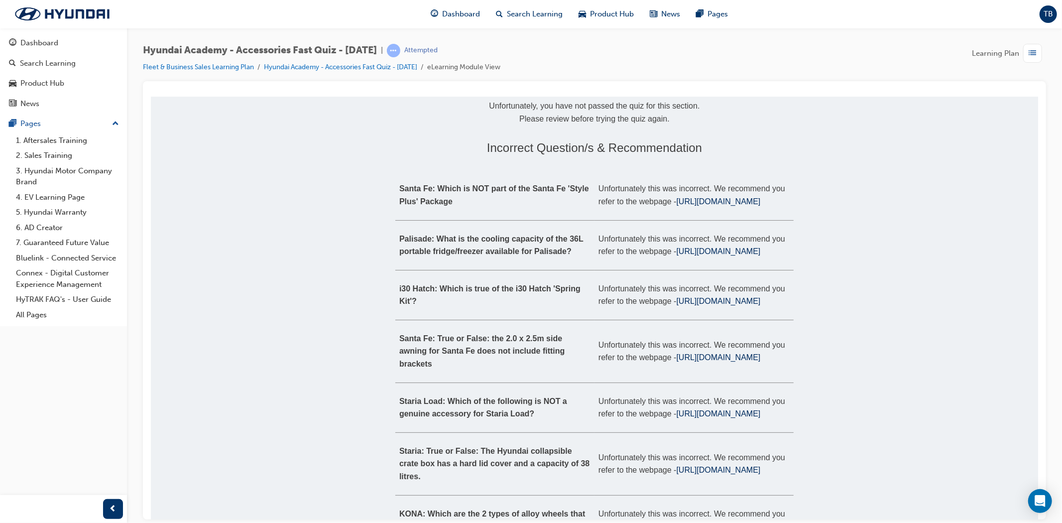
scroll to position [66, 0]
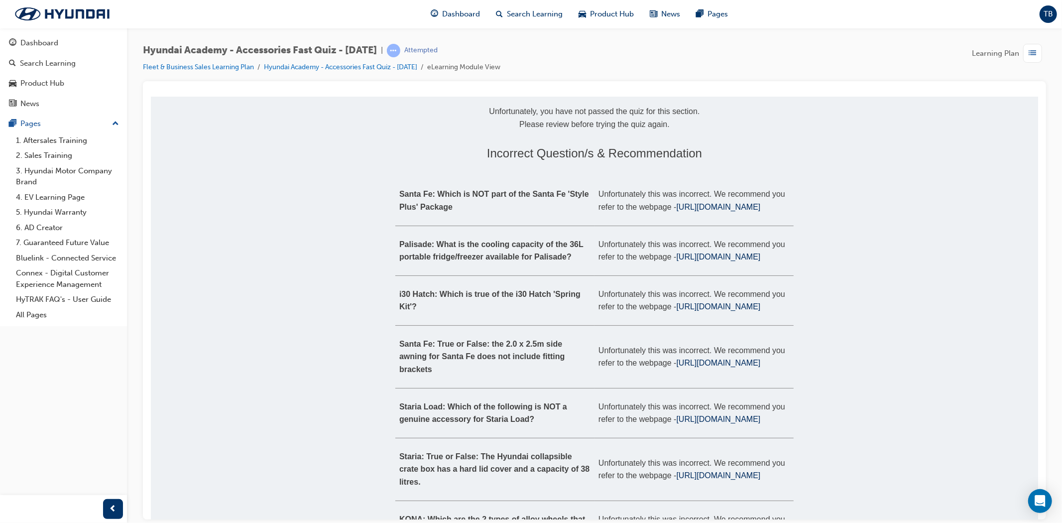
click at [687, 310] on link "[URL][DOMAIN_NAME]" at bounding box center [718, 306] width 84 height 8
